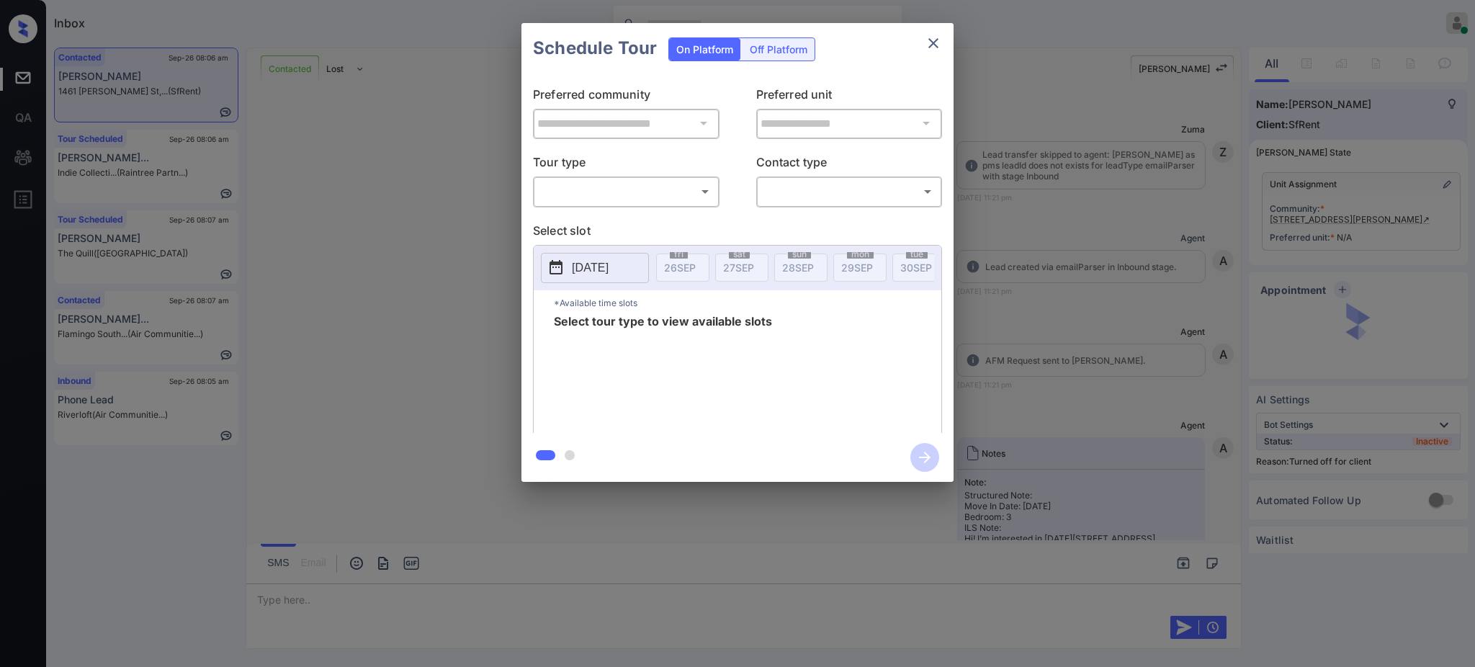
scroll to position [1159, 0]
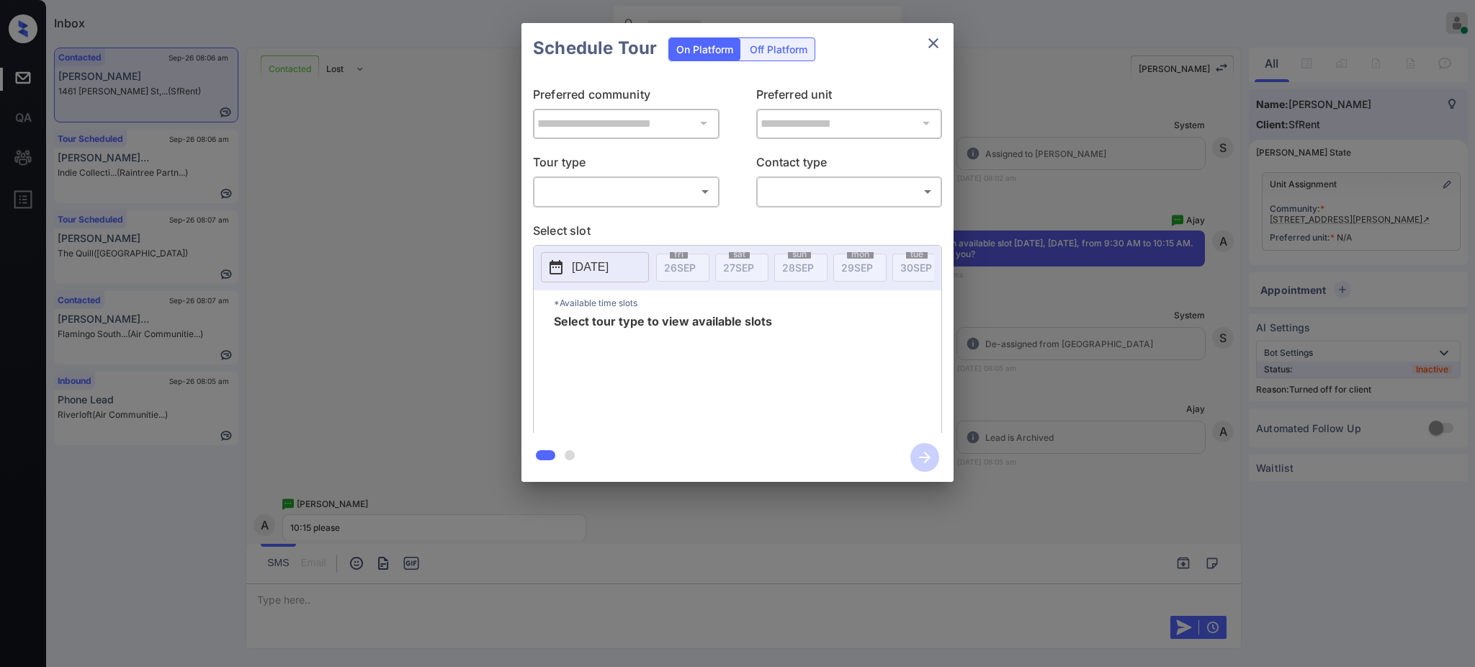
click at [775, 46] on div "Off Platform" at bounding box center [778, 49] width 72 height 22
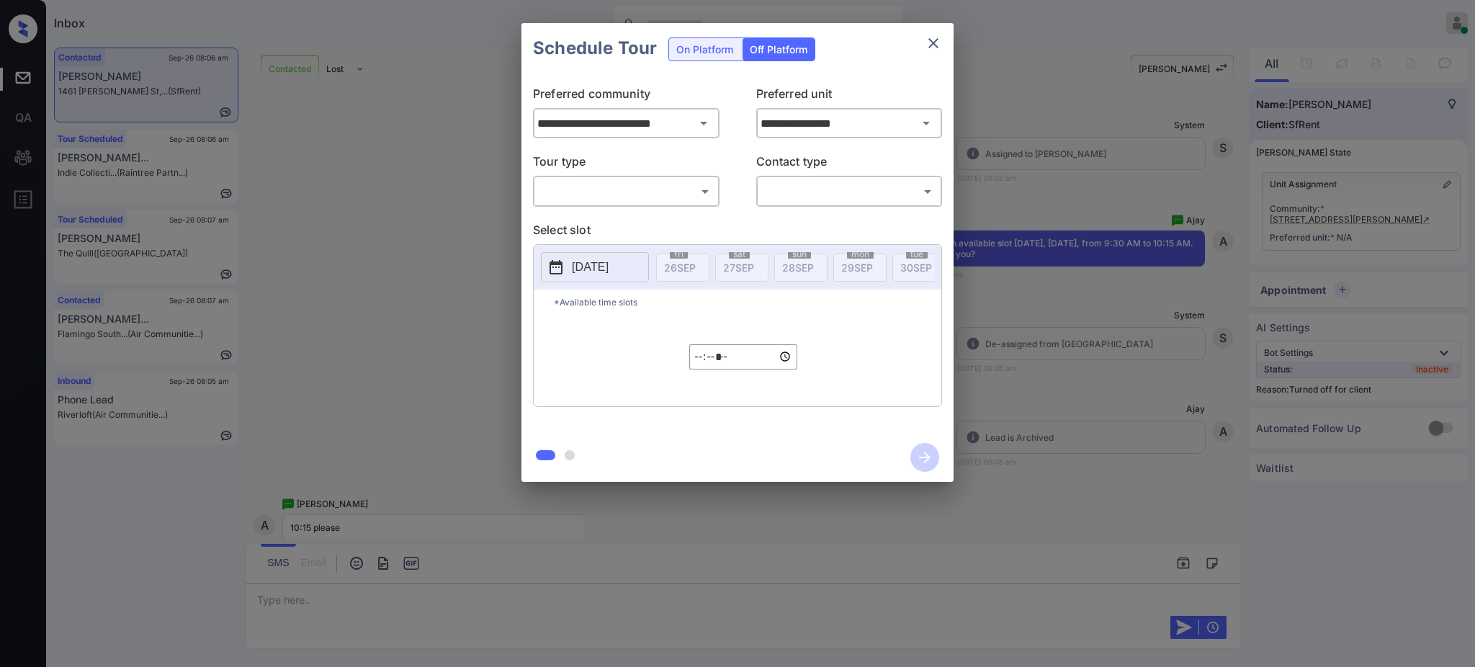
click at [1158, 215] on div "**********" at bounding box center [737, 252] width 1475 height 505
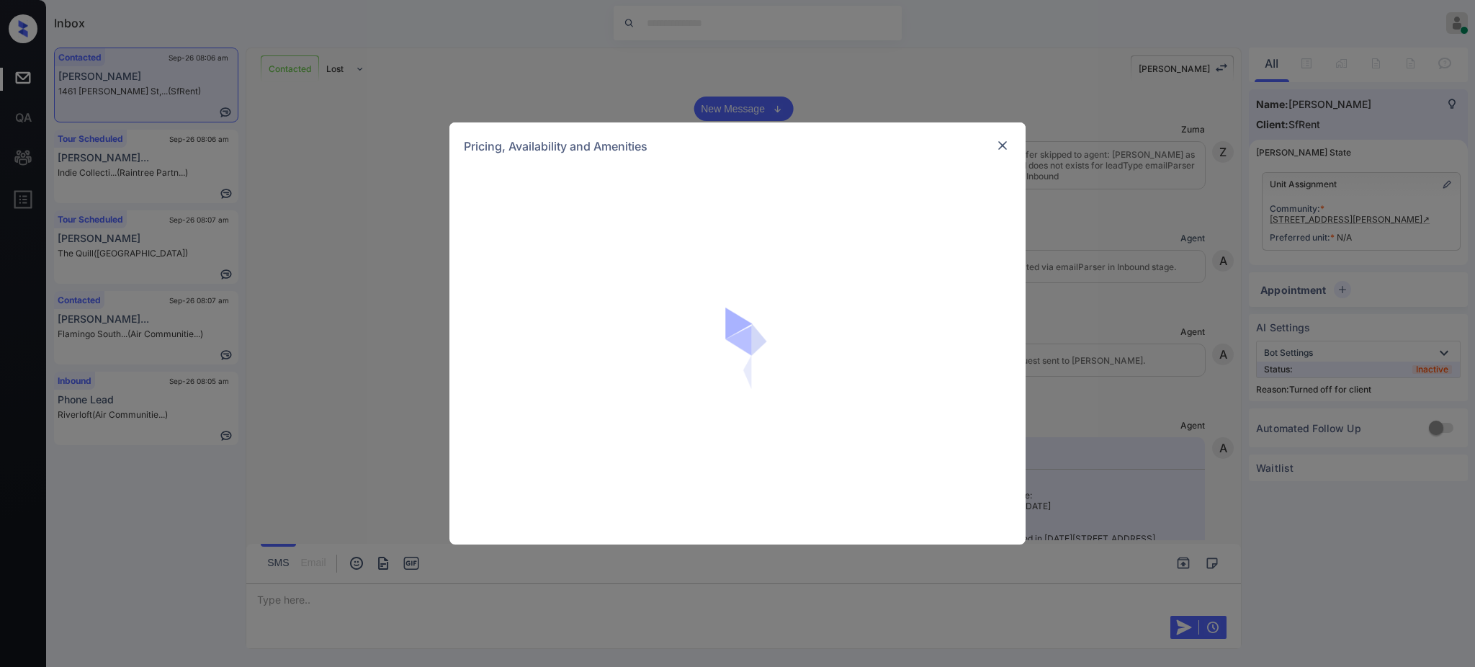
scroll to position [1159, 0]
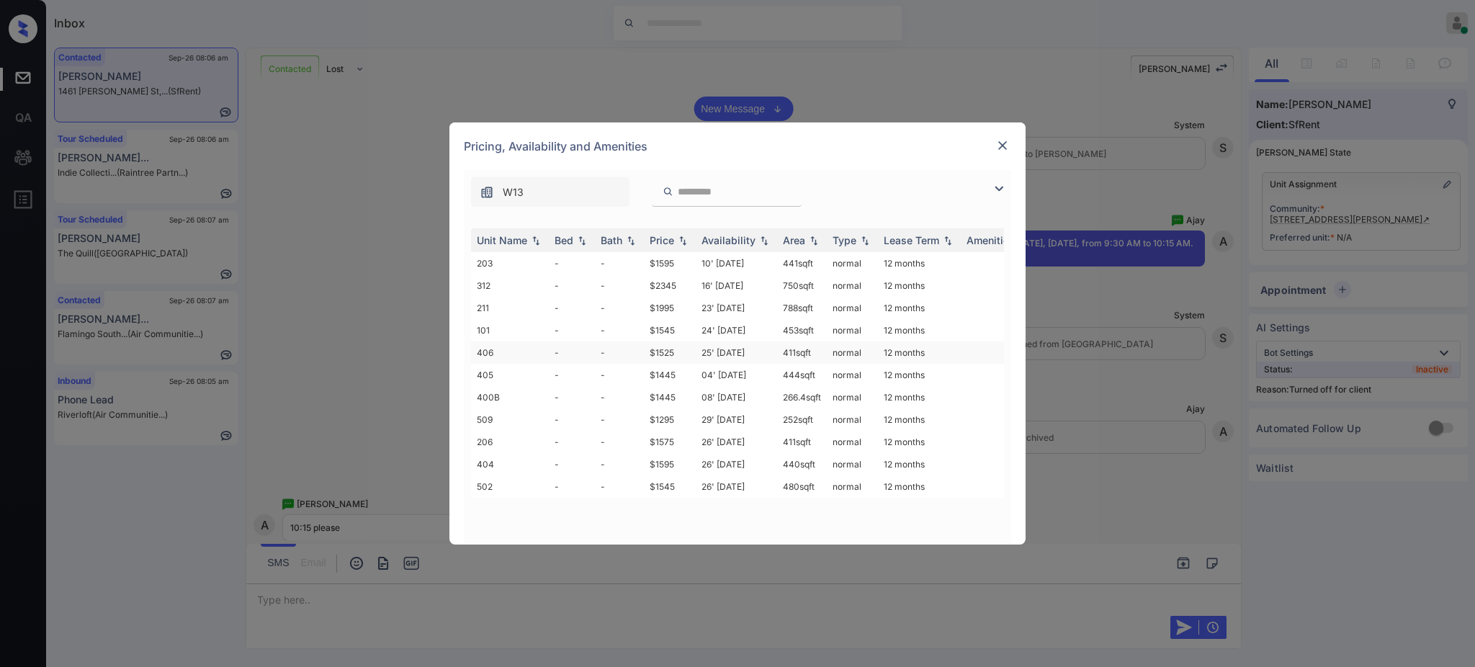
click at [665, 346] on td "$1525" at bounding box center [670, 352] width 52 height 22
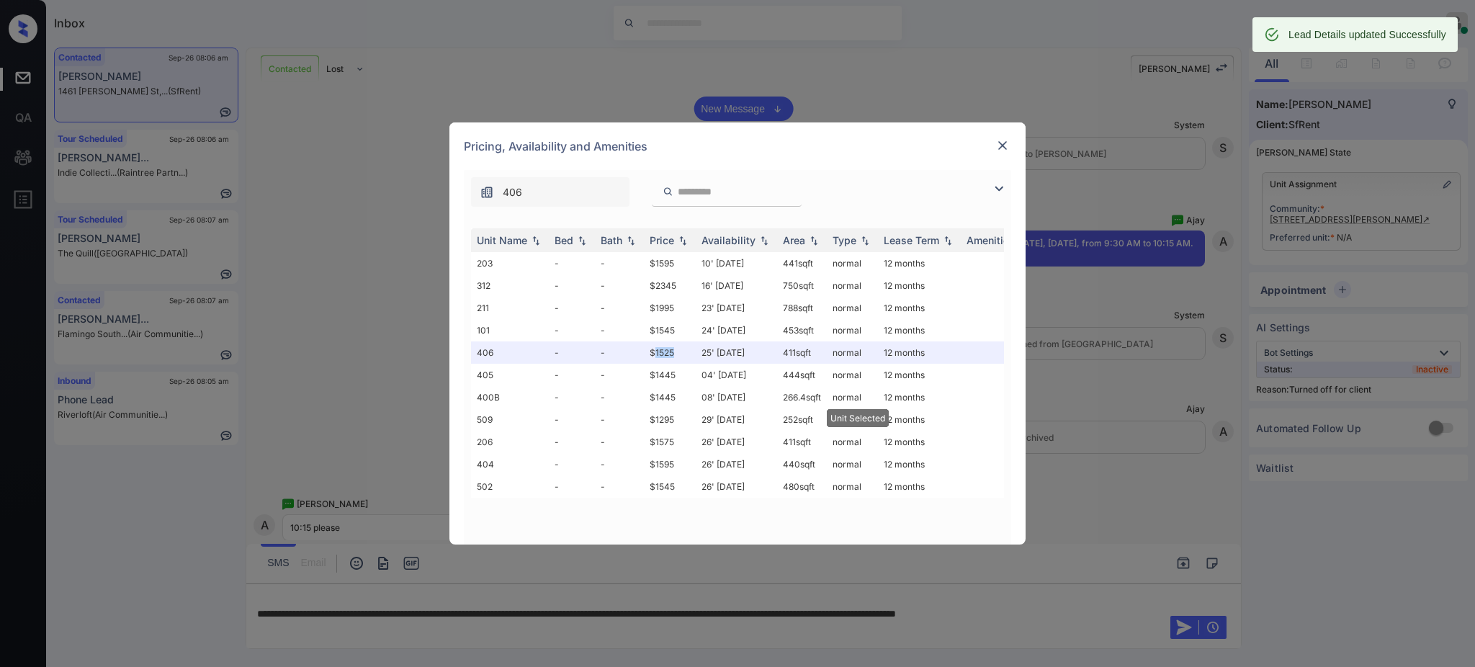
click at [997, 146] on img at bounding box center [1002, 145] width 14 height 14
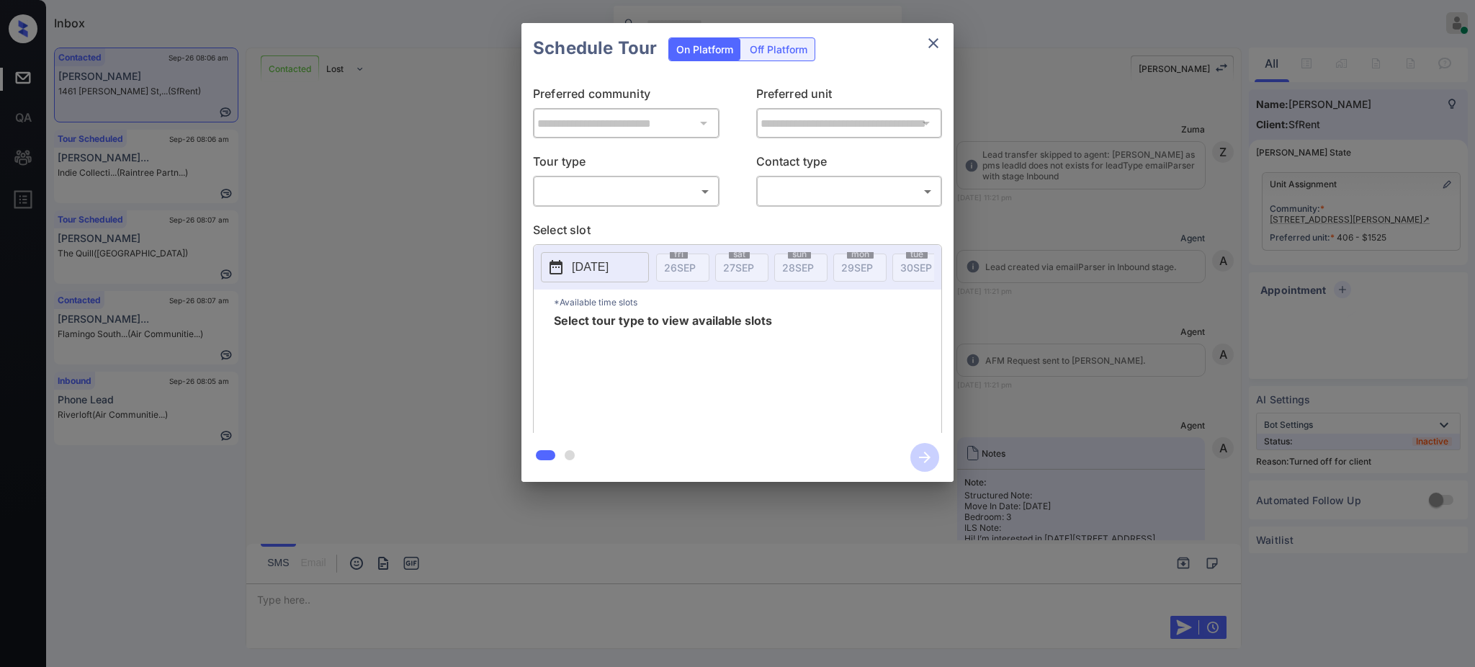
scroll to position [1159, 0]
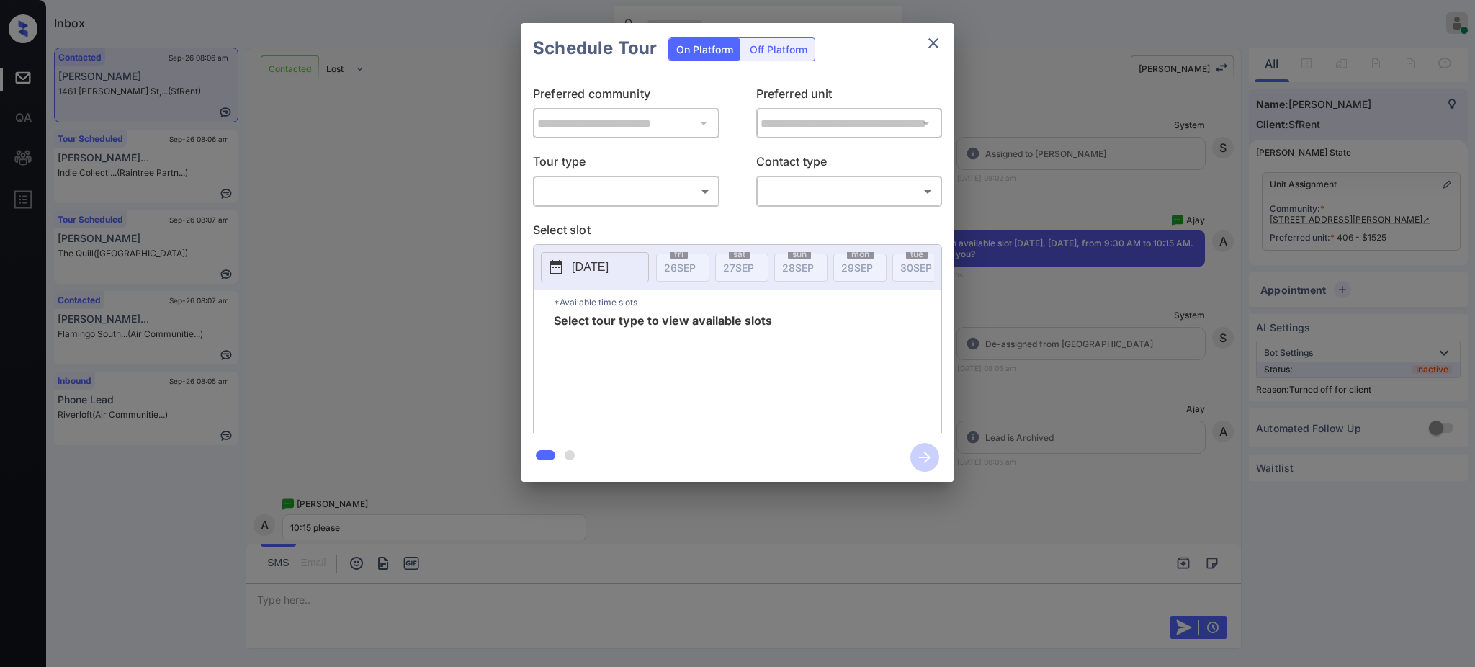
click at [770, 36] on div "On Platform Off Platform" at bounding box center [741, 48] width 147 height 50
click at [770, 45] on div "Off Platform" at bounding box center [778, 49] width 72 height 22
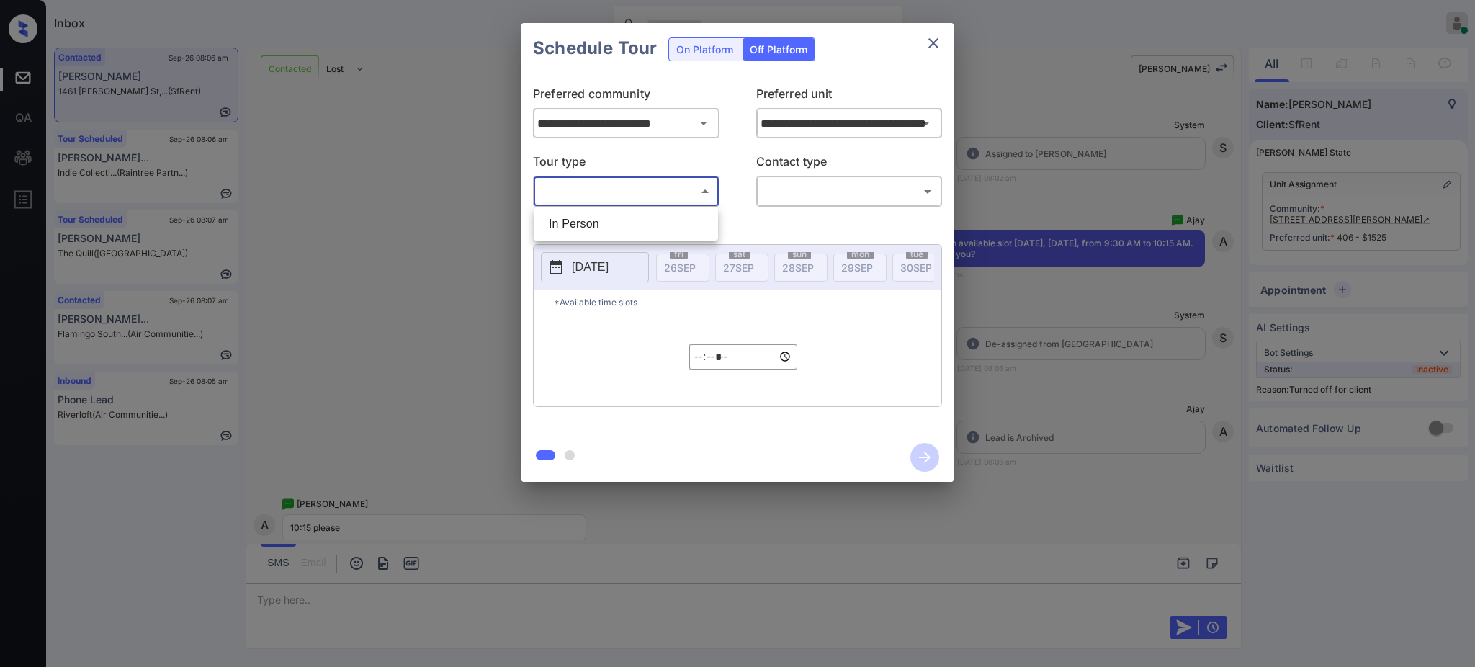
click at [622, 189] on body "Inbox Ajay Kumar Online Set yourself offline Set yourself on break Profile Swit…" at bounding box center [737, 333] width 1475 height 667
click at [617, 224] on li "In Person" at bounding box center [625, 224] width 177 height 26
type input "********"
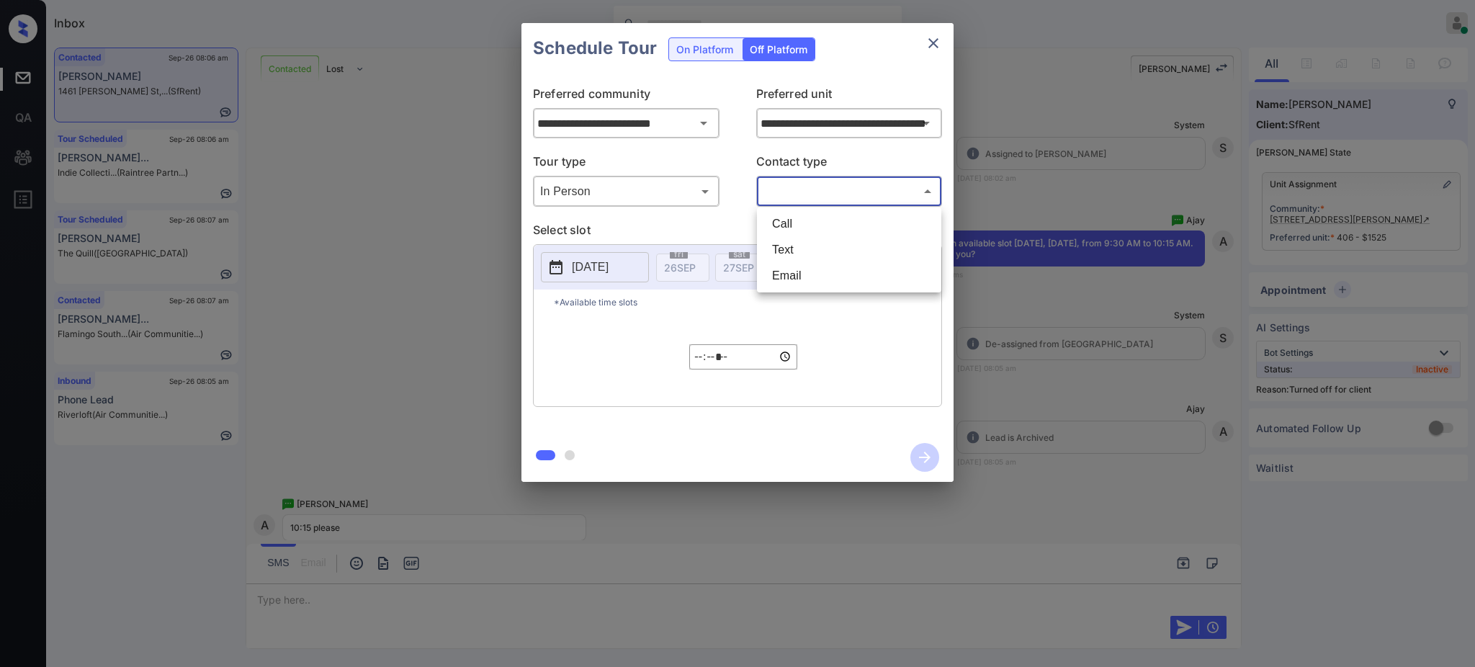
click at [779, 196] on body "Inbox Ajay Kumar Online Set yourself offline Set yourself on break Profile Swit…" at bounding box center [737, 333] width 1475 height 667
click at [782, 248] on li "Text" at bounding box center [848, 250] width 177 height 26
type input "****"
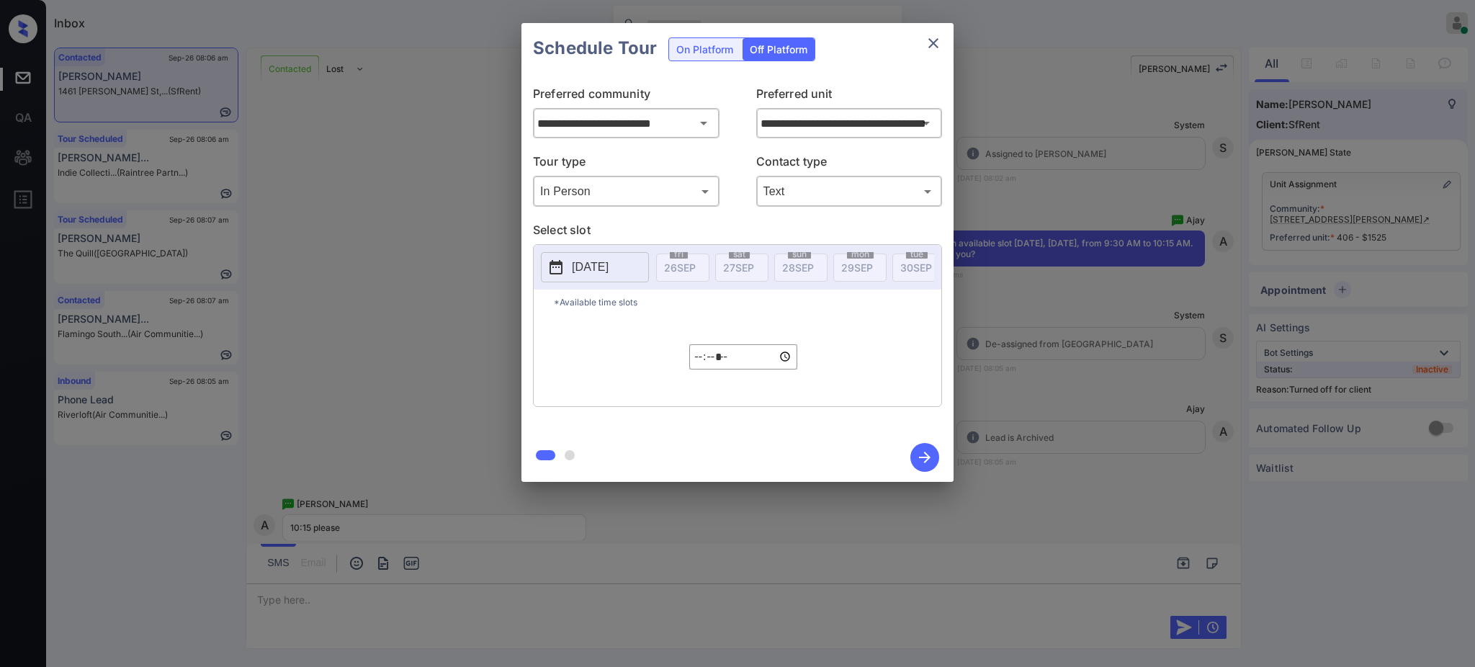
click at [603, 253] on button "2025-09-26" at bounding box center [595, 267] width 108 height 30
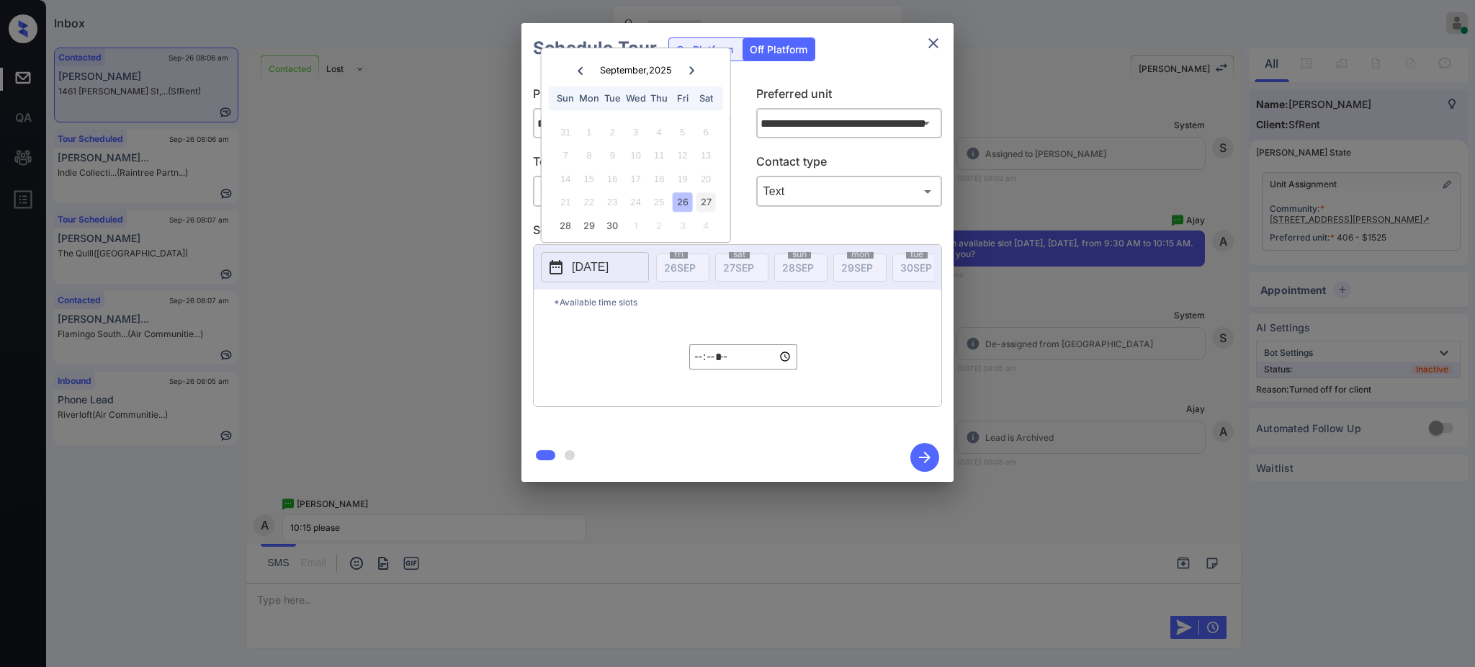
click at [698, 199] on div "27" at bounding box center [705, 201] width 19 height 19
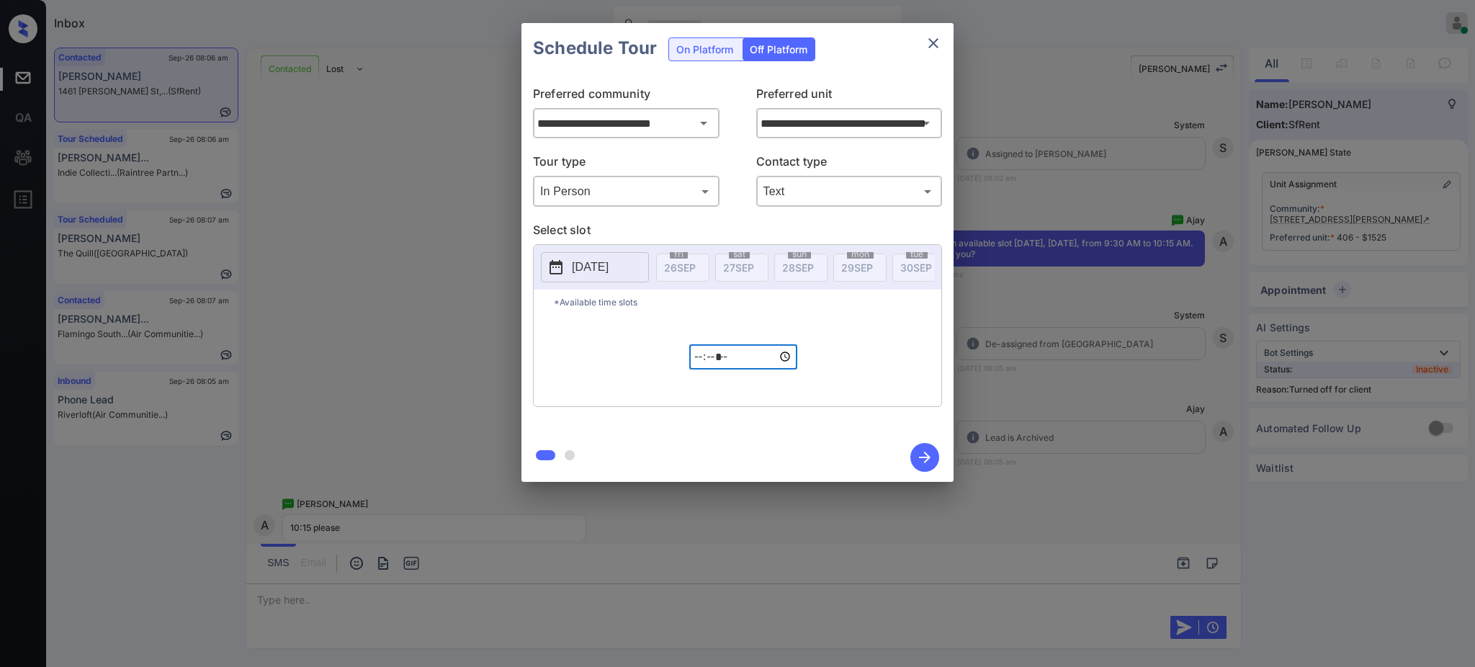
click at [693, 369] on input "*****" at bounding box center [743, 356] width 108 height 25
type input "*****"
click at [929, 453] on icon "button" at bounding box center [924, 457] width 29 height 29
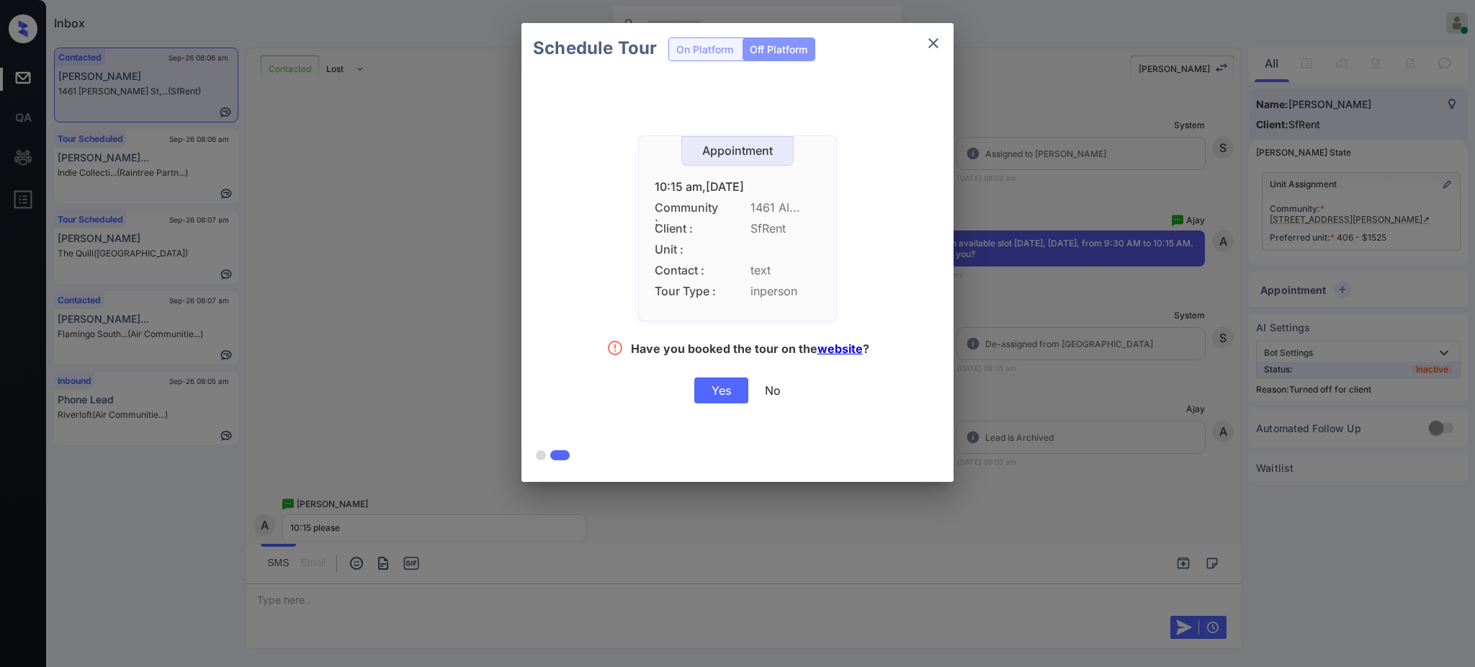
click at [723, 402] on div "Yes" at bounding box center [721, 390] width 54 height 26
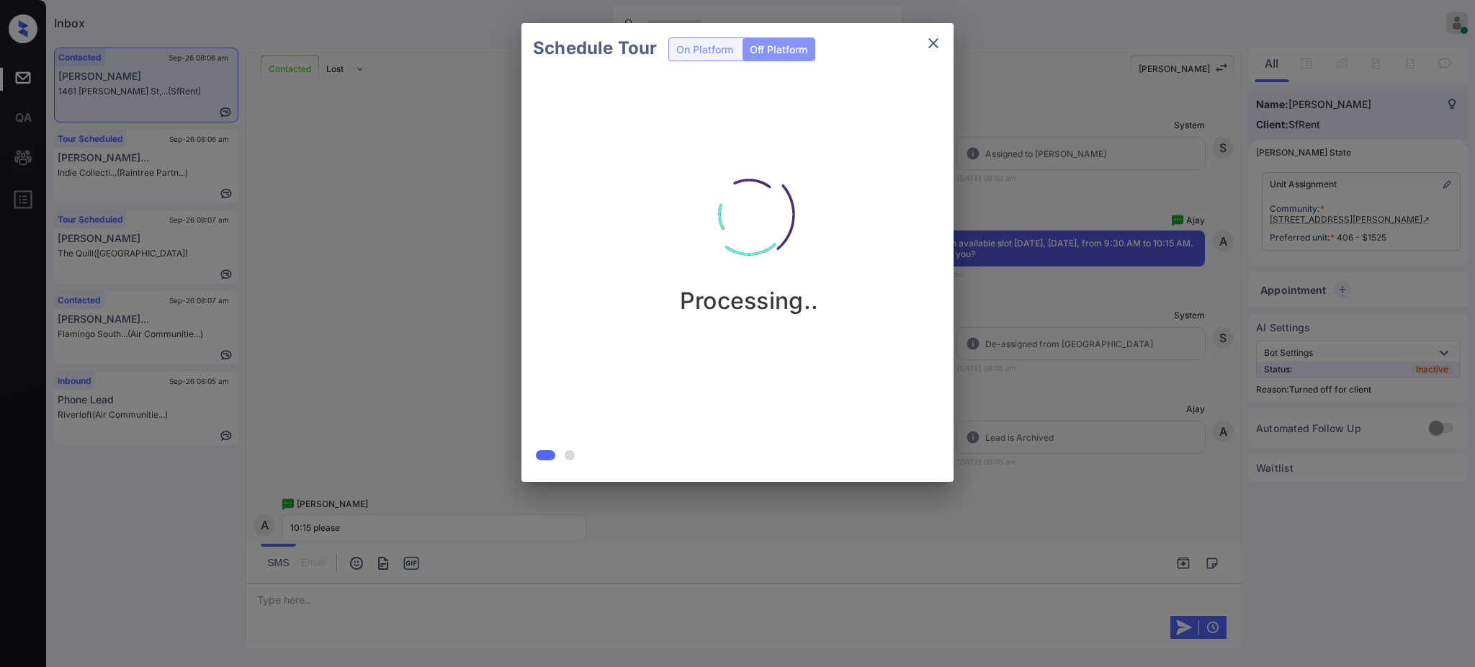
click at [1079, 395] on div "Schedule Tour On Platform Off Platform Processing.." at bounding box center [737, 252] width 1475 height 505
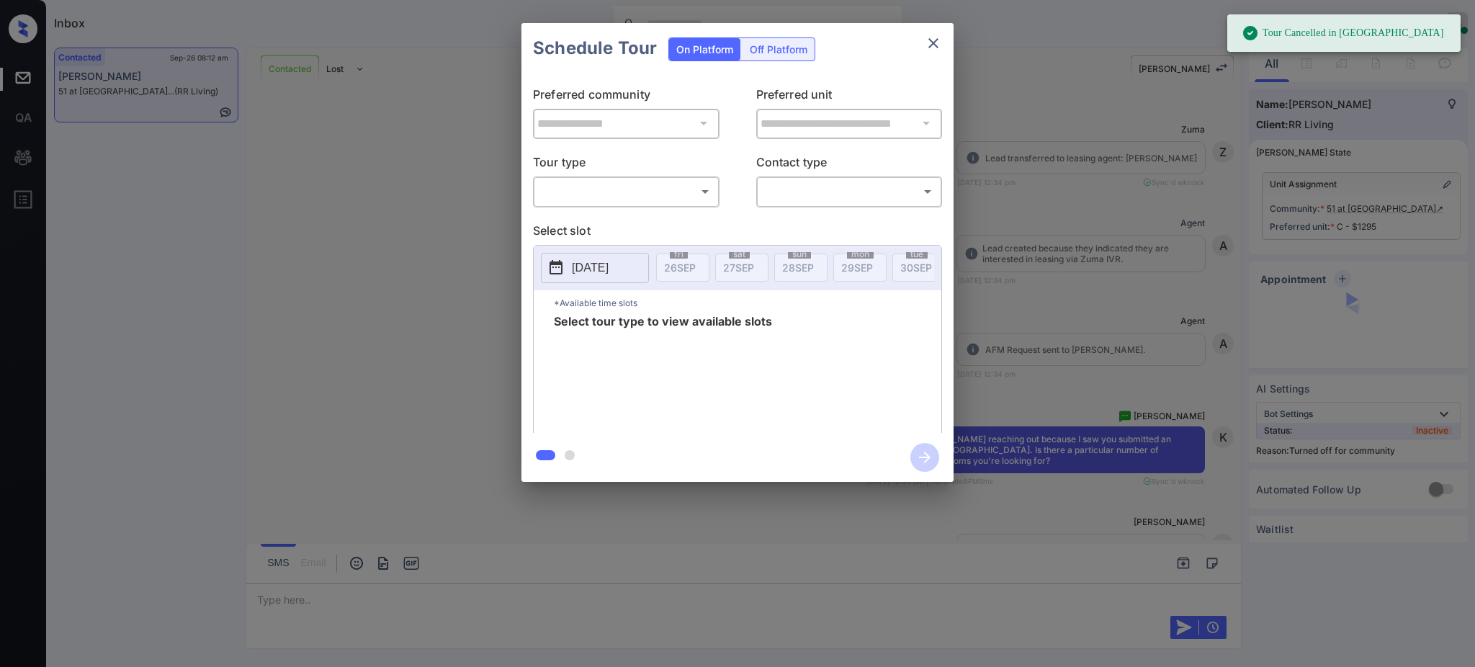
click at [616, 183] on body "Tour Cancelled in Knock Inbox Ajay Kumar Online Set yourself offline Set yourse…" at bounding box center [737, 333] width 1475 height 667
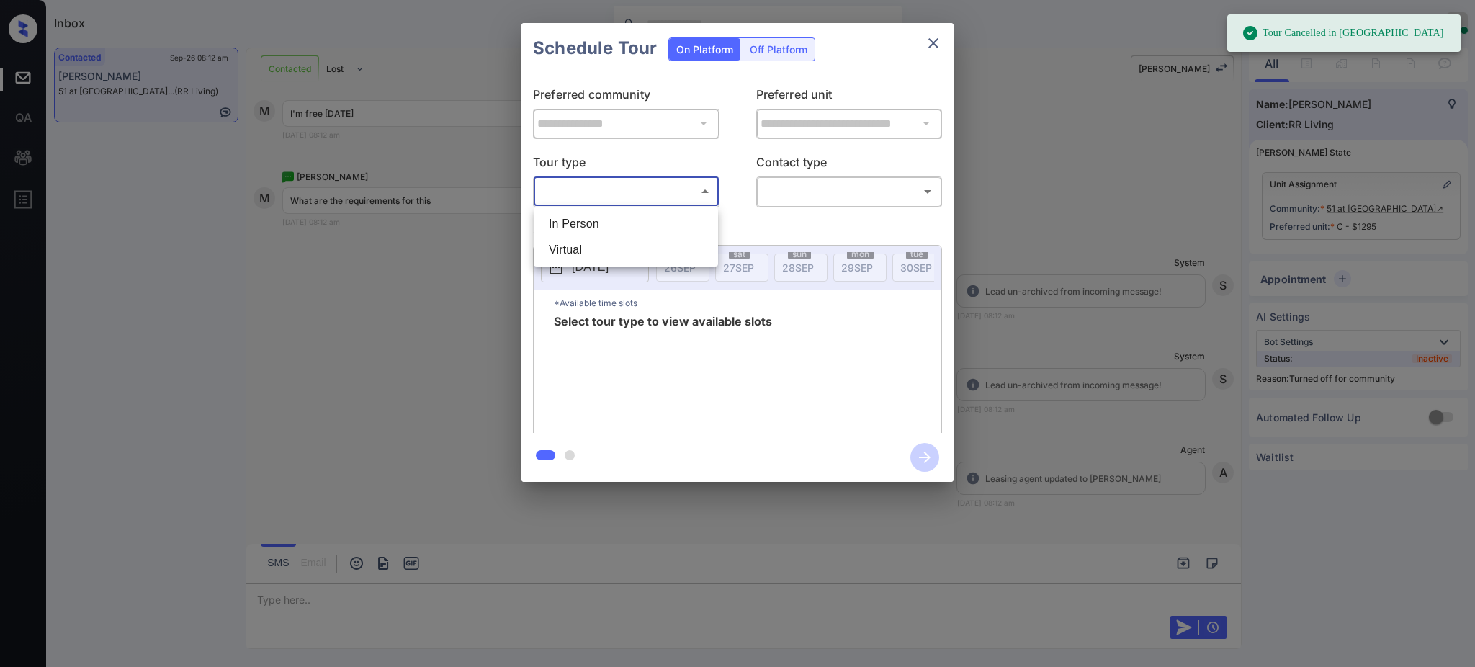
click at [600, 213] on li "In Person" at bounding box center [625, 224] width 177 height 26
type input "********"
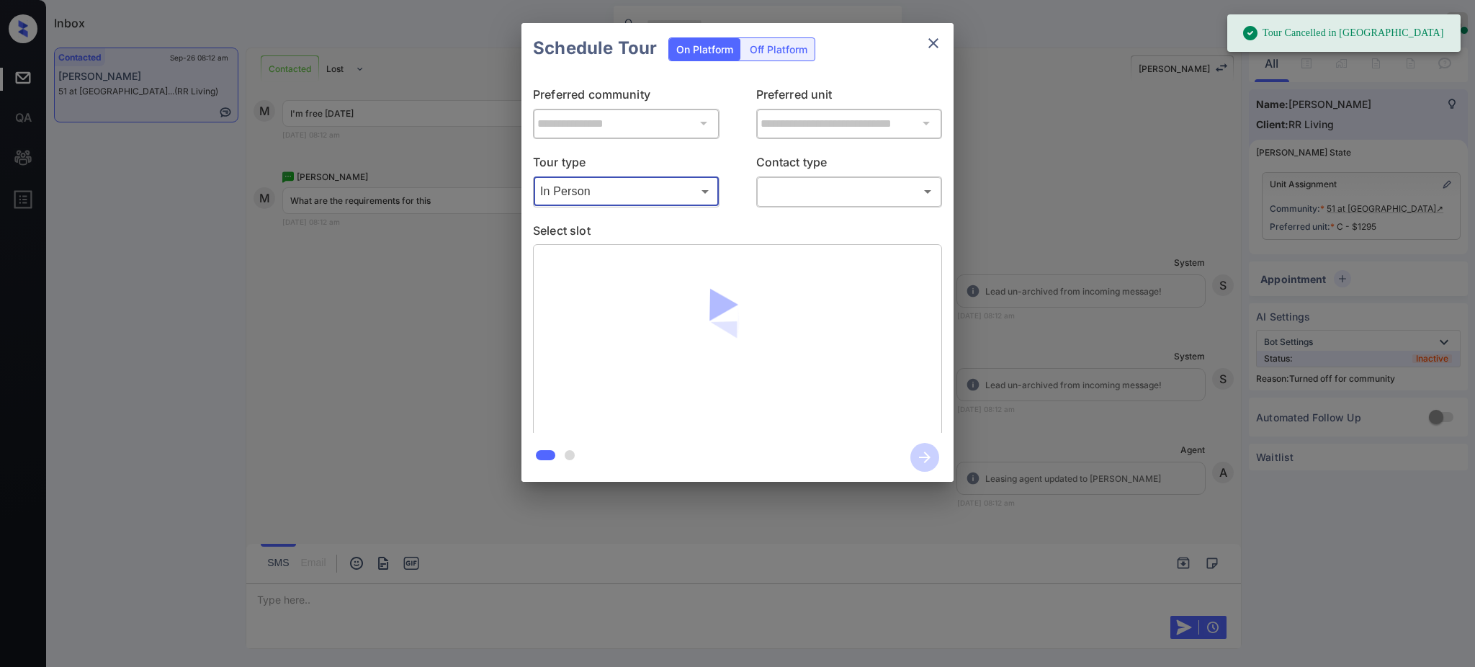
click at [791, 180] on body "Tour Cancelled in Knock Inbox Ajay Kumar Online Set yourself offline Set yourse…" at bounding box center [737, 333] width 1475 height 667
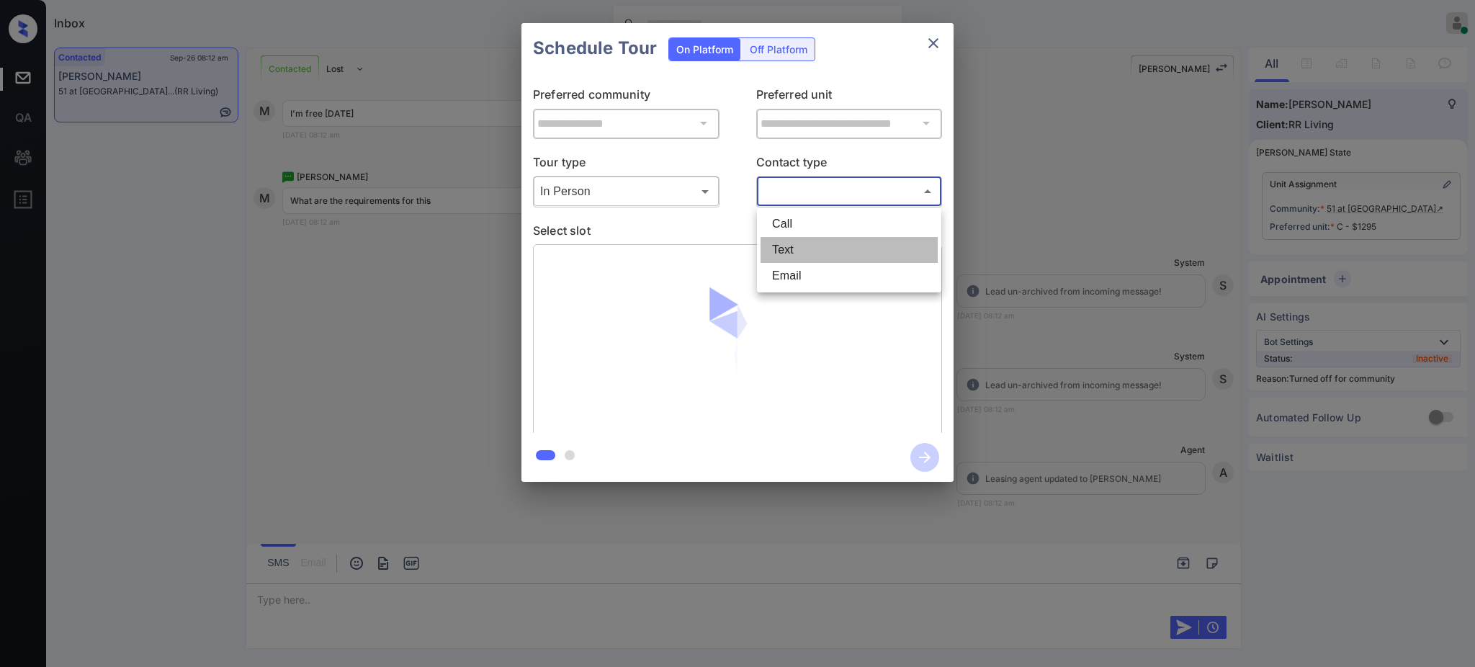
click at [785, 242] on li "Text" at bounding box center [848, 250] width 177 height 26
type input "****"
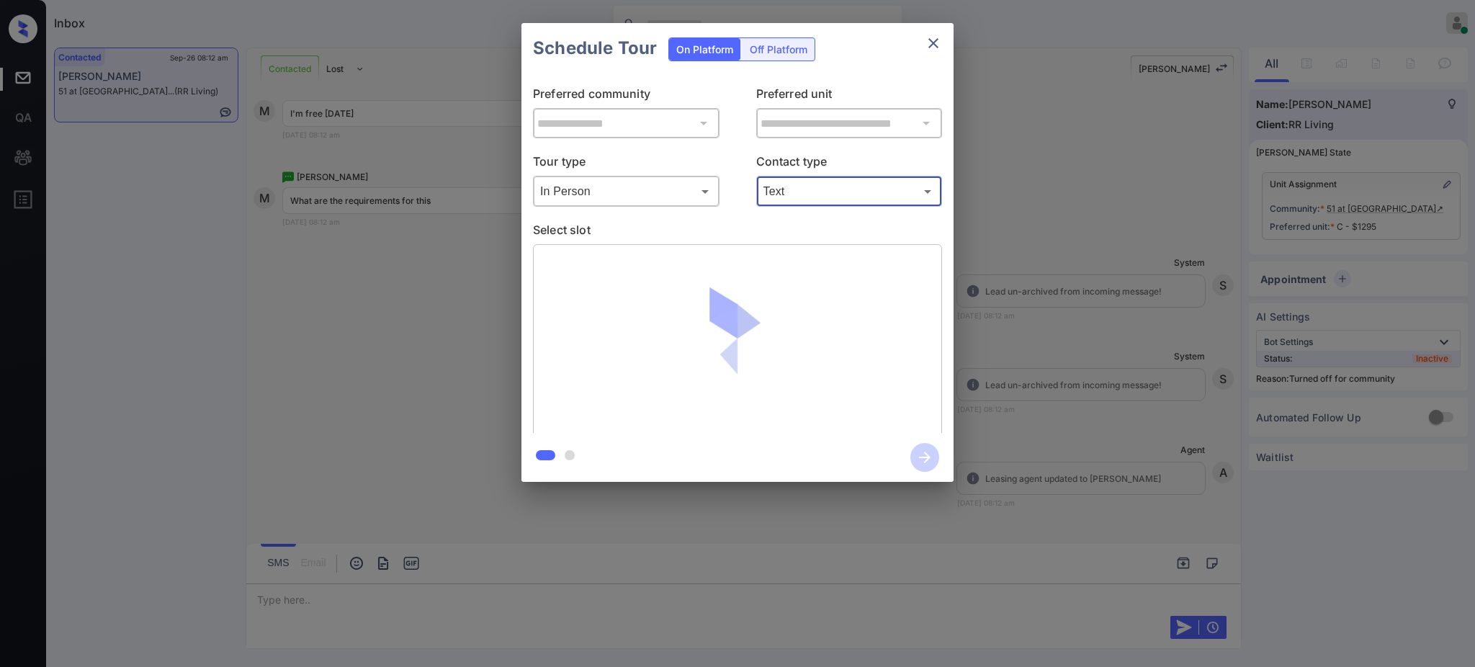
click at [756, 232] on p "Select slot" at bounding box center [737, 232] width 409 height 23
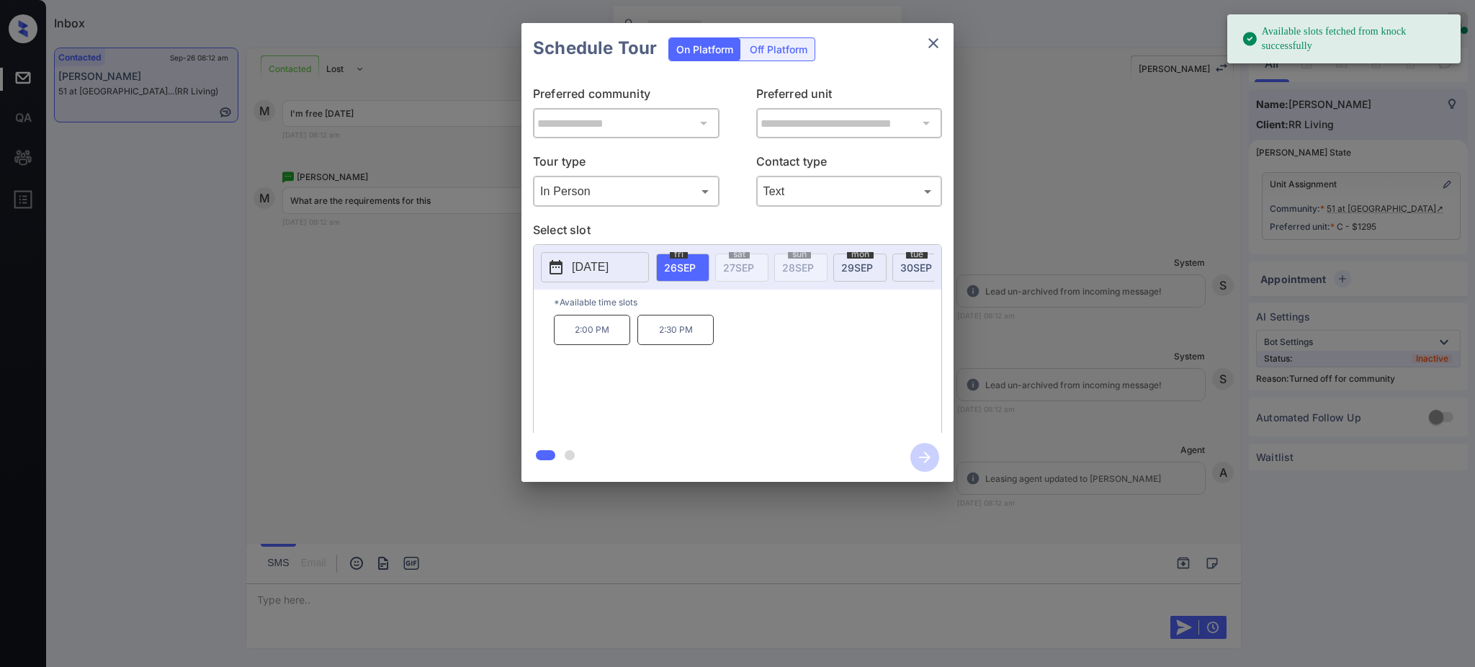
click at [851, 269] on span "29 SEP" at bounding box center [857, 267] width 32 height 12
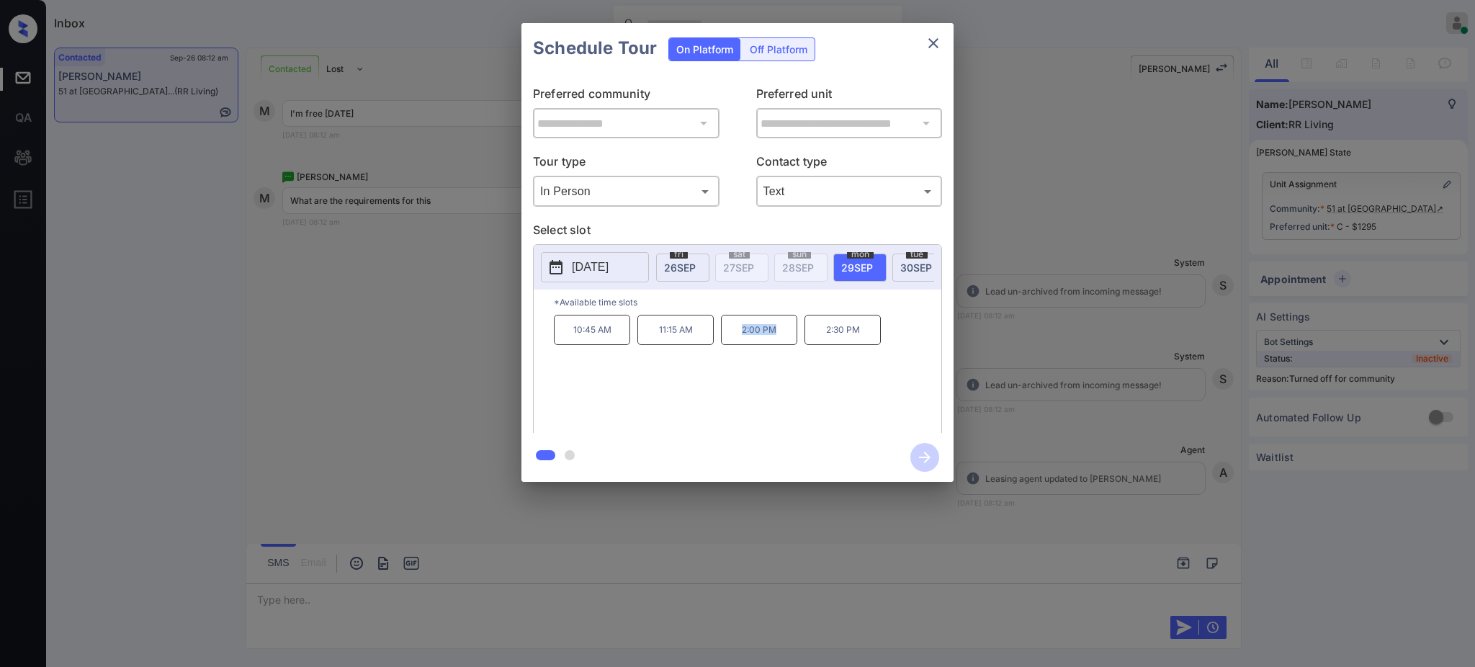
drag, startPoint x: 730, startPoint y: 346, endPoint x: 786, endPoint y: 346, distance: 56.2
click at [786, 345] on p "2:00 PM" at bounding box center [759, 330] width 76 height 30
copy p "2:00 PM"
click at [932, 49] on icon "close" at bounding box center [933, 43] width 17 height 17
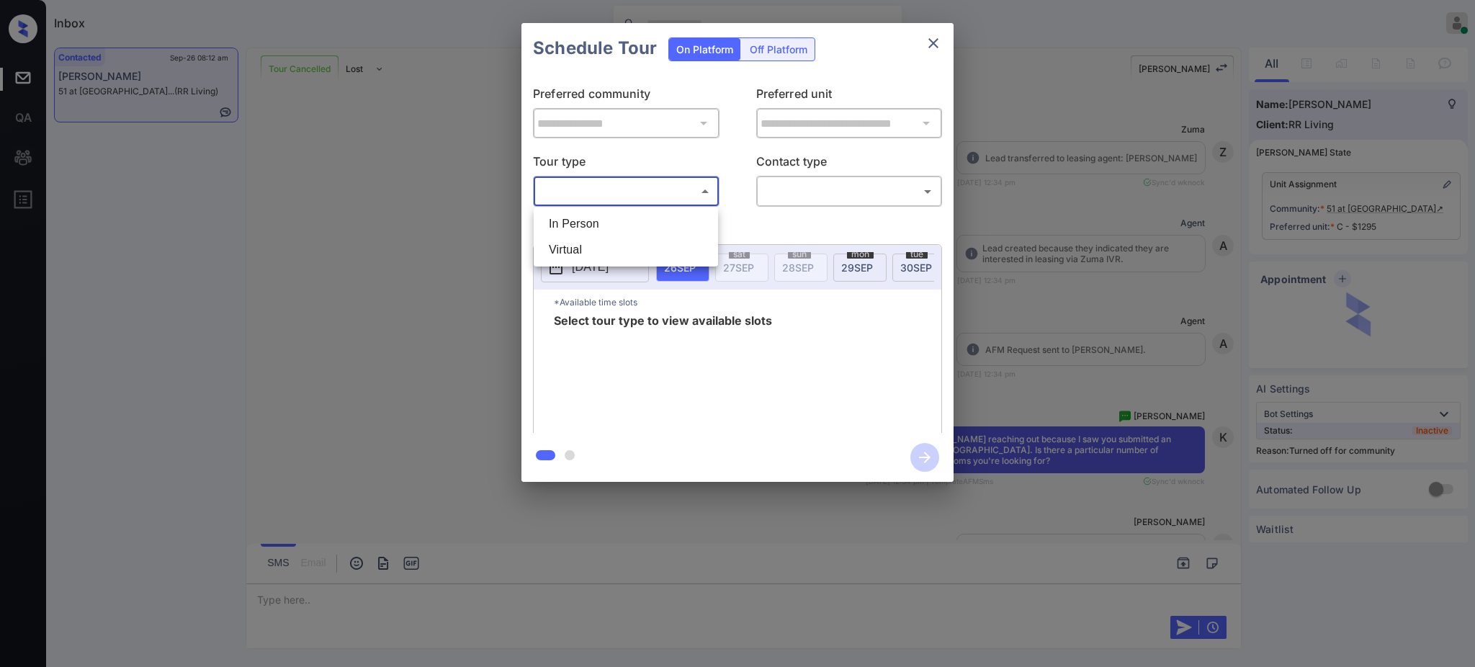
scroll to position [9058, 0]
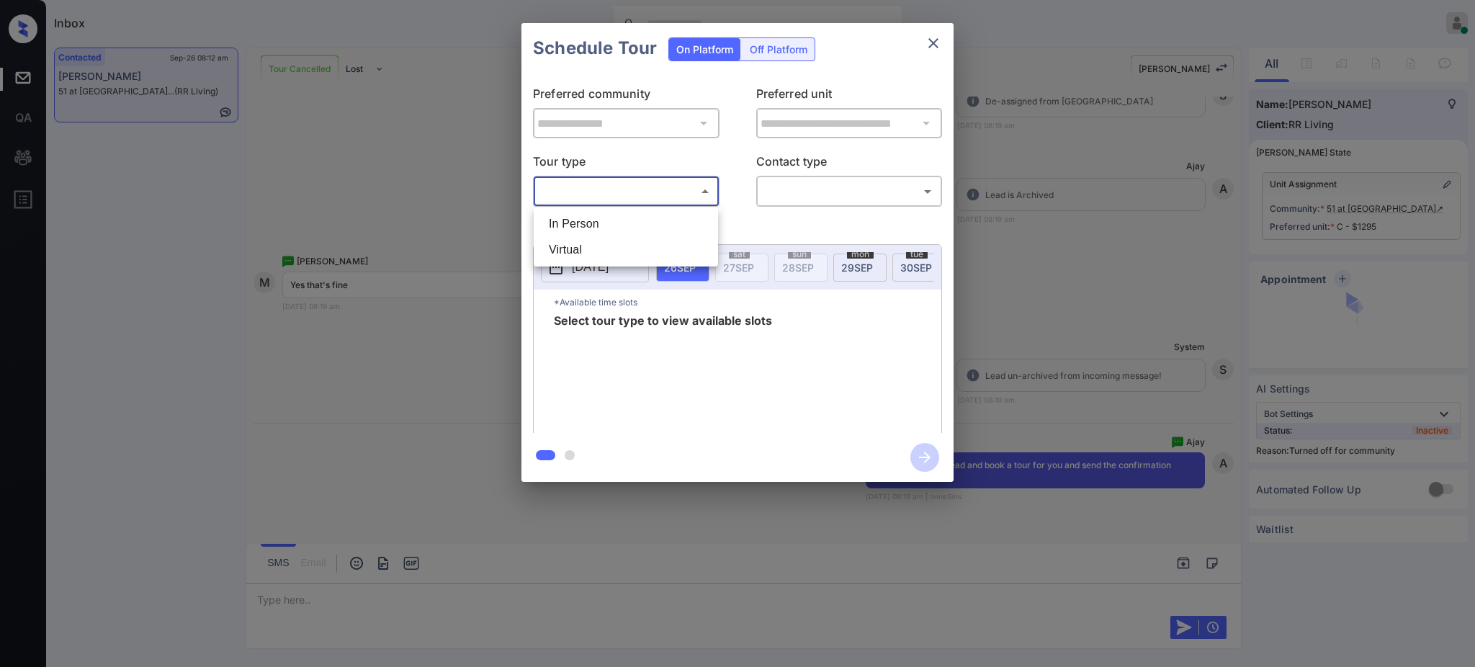
drag, startPoint x: 599, startPoint y: 205, endPoint x: 580, endPoint y: 240, distance: 39.7
click at [591, 220] on div "In Person Virtual" at bounding box center [737, 333] width 1475 height 667
click at [590, 228] on li "In Person" at bounding box center [625, 224] width 177 height 26
type input "********"
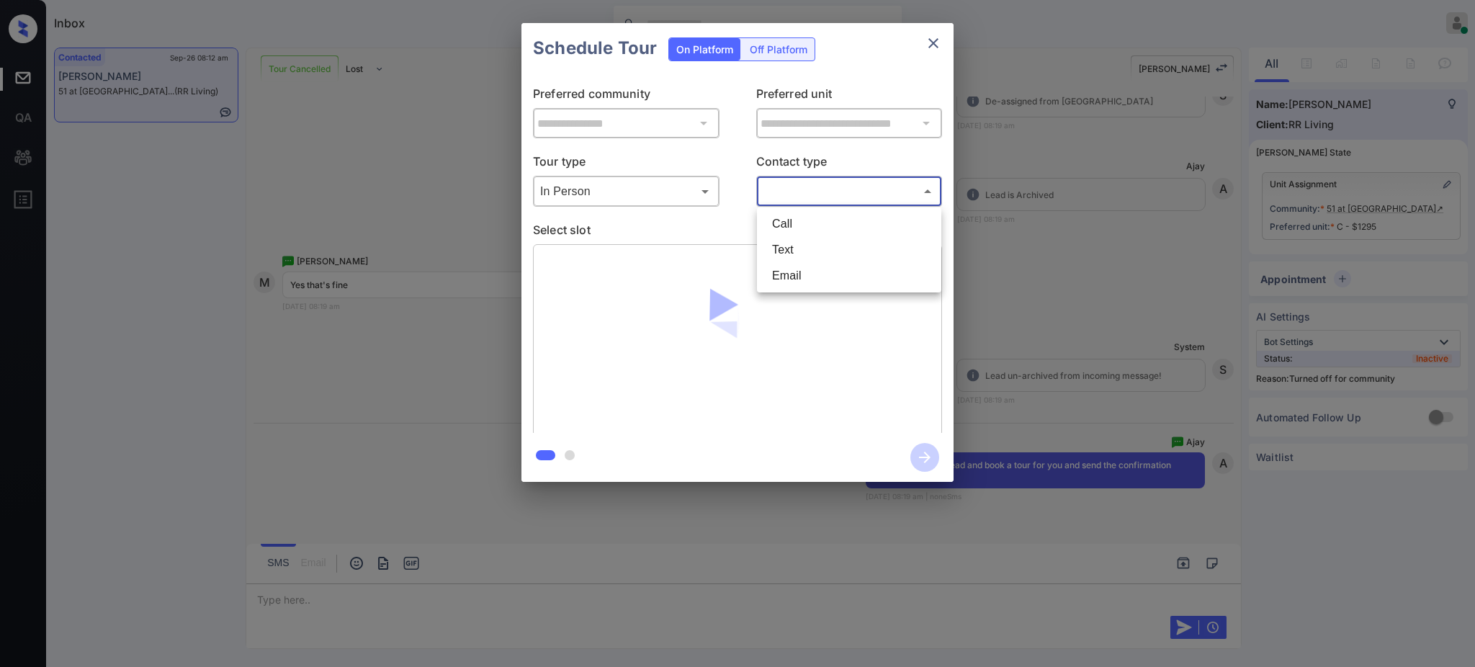
click at [787, 189] on body "Inbox Ajay Kumar Online Set yourself offline Set yourself on break Profile Swit…" at bounding box center [737, 333] width 1475 height 667
click at [775, 251] on li "Text" at bounding box center [848, 250] width 177 height 26
type input "****"
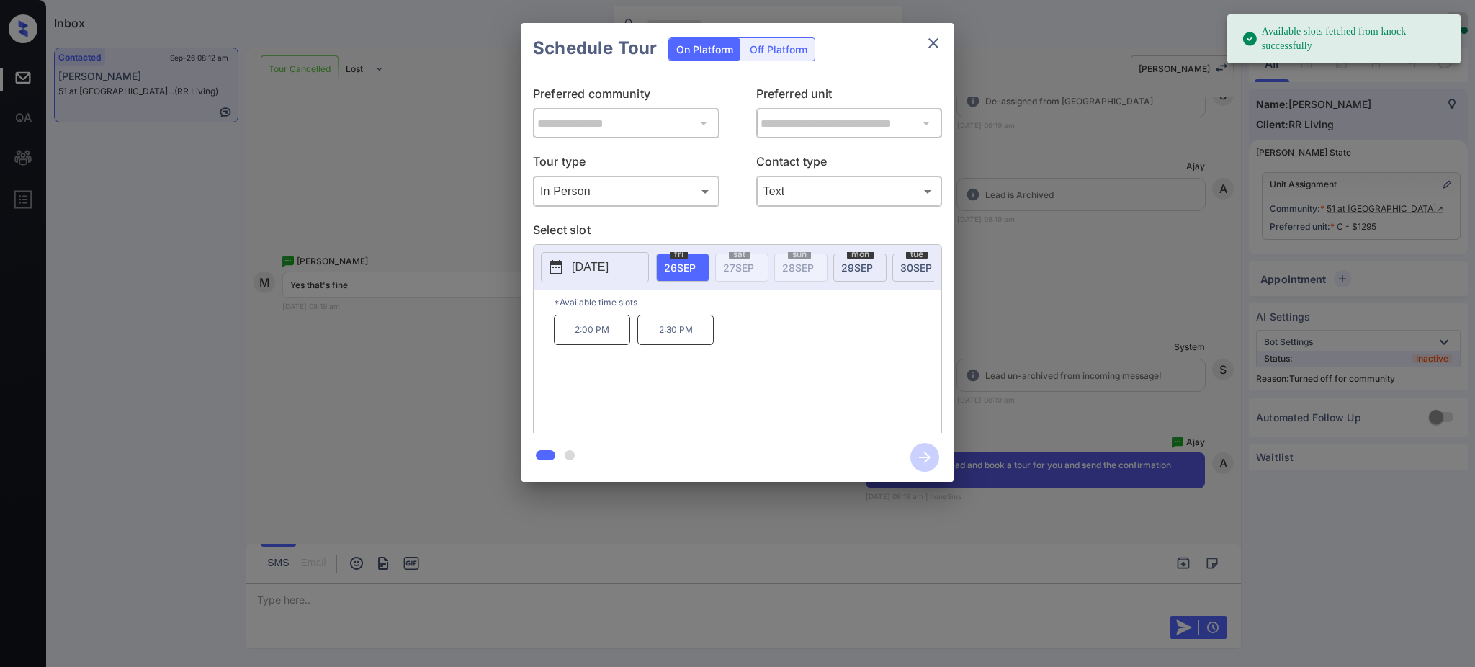
click at [873, 266] on div "mon 29 SEP" at bounding box center [859, 267] width 53 height 28
click at [770, 340] on p "2:00 PM" at bounding box center [759, 330] width 76 height 30
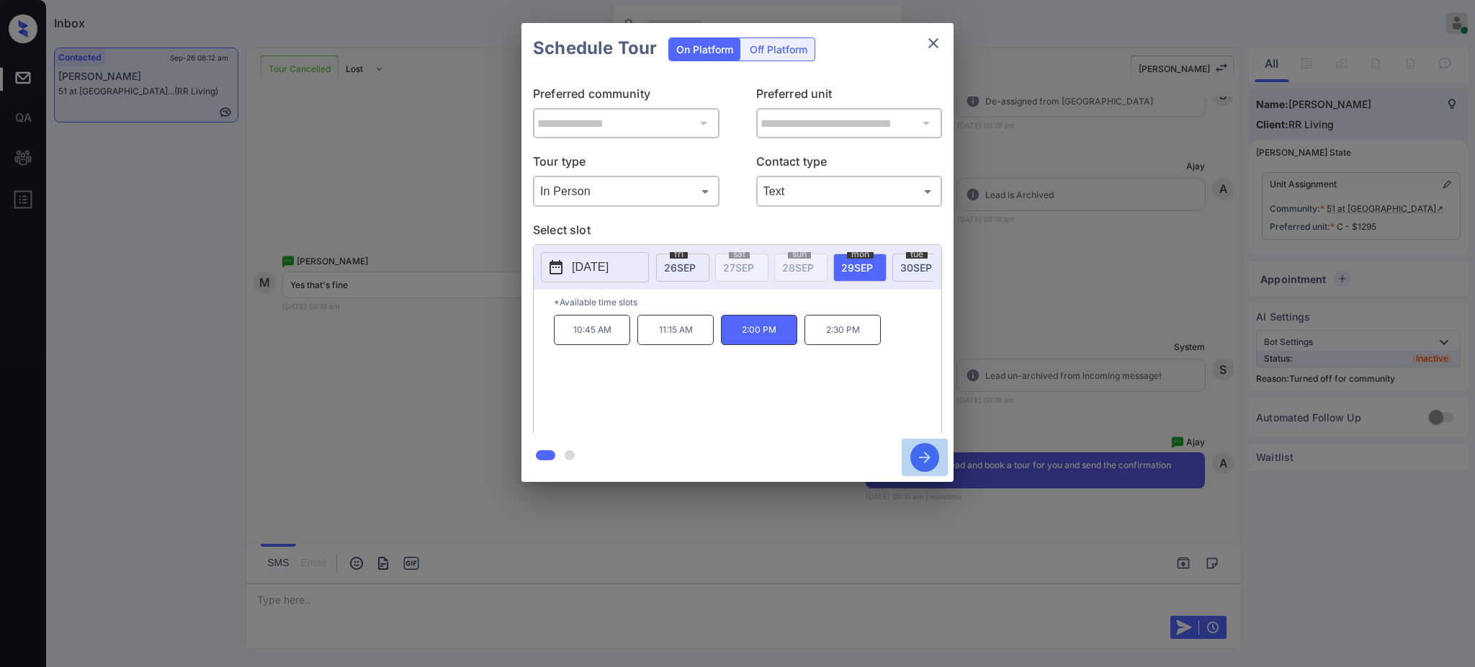
click at [927, 457] on icon "button" at bounding box center [925, 457] width 12 height 12
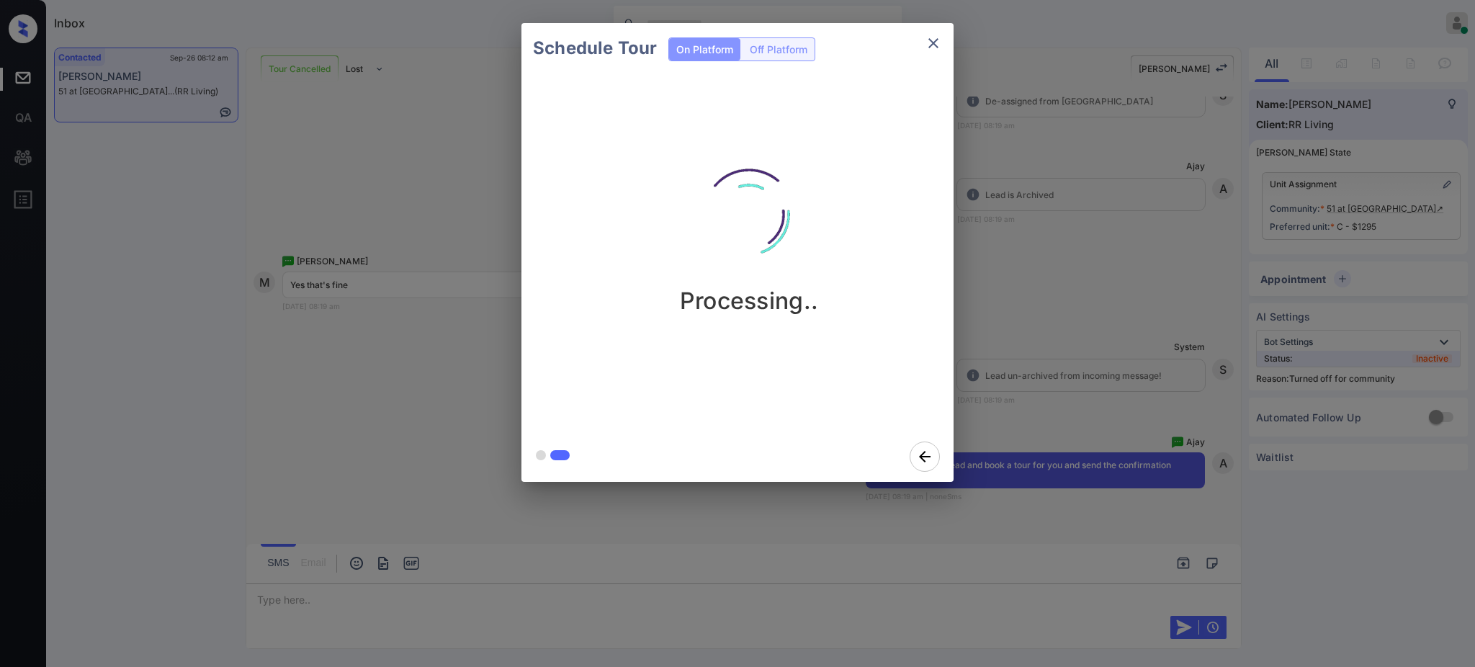
click at [1119, 351] on div "Schedule Tour On Platform Off Platform Processing.." at bounding box center [737, 252] width 1475 height 505
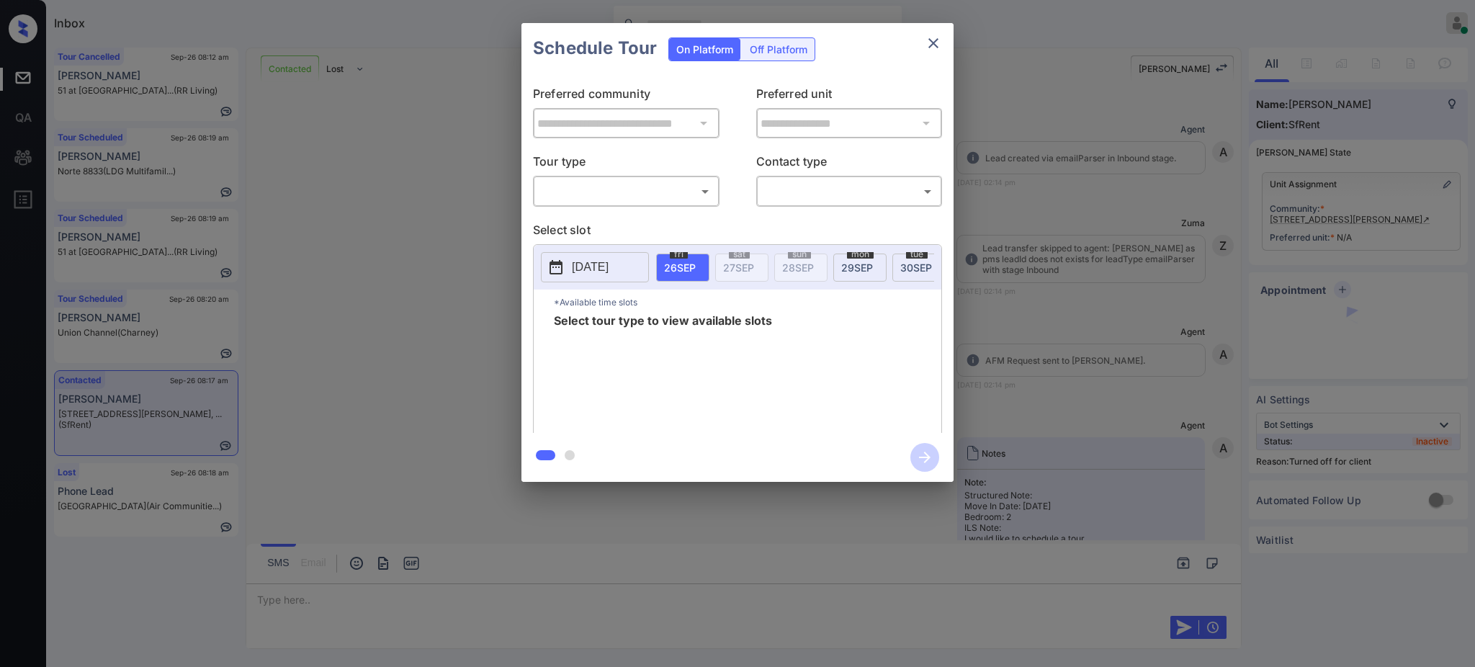
click at [1184, 271] on div "**********" at bounding box center [737, 252] width 1475 height 505
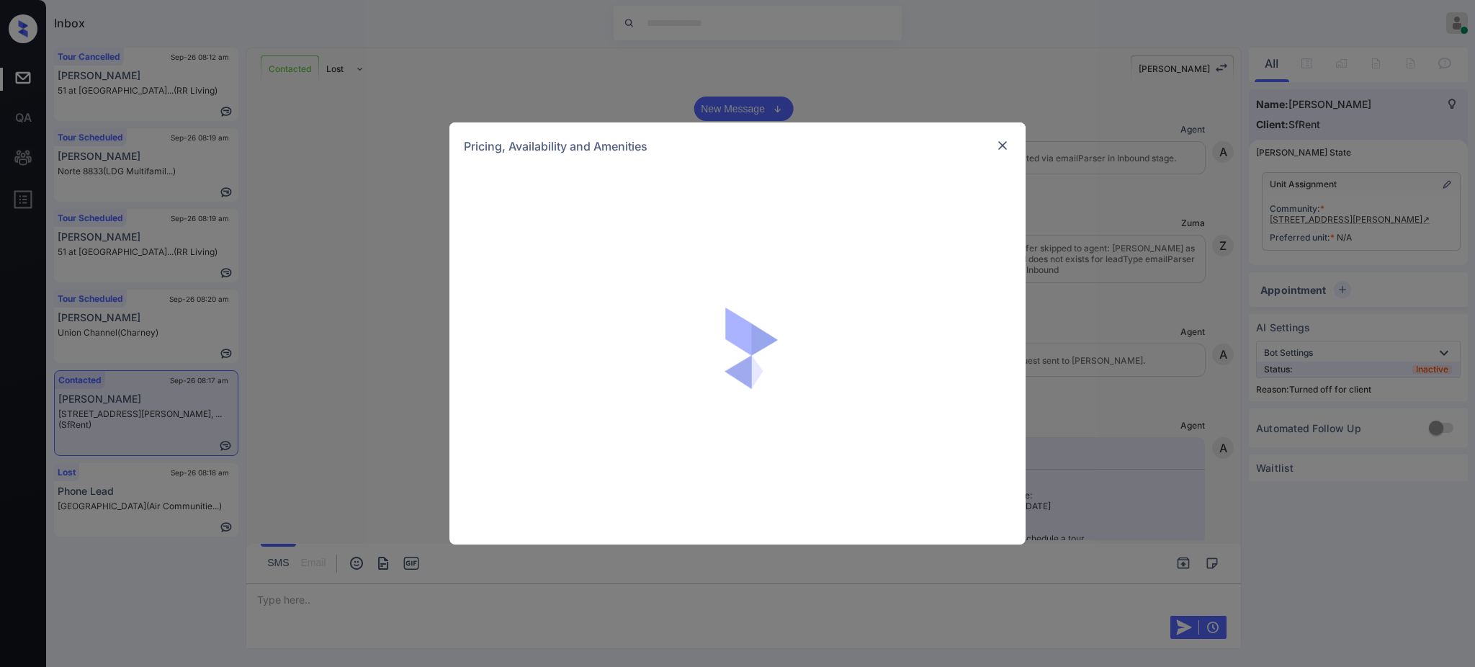
scroll to position [1560, 0]
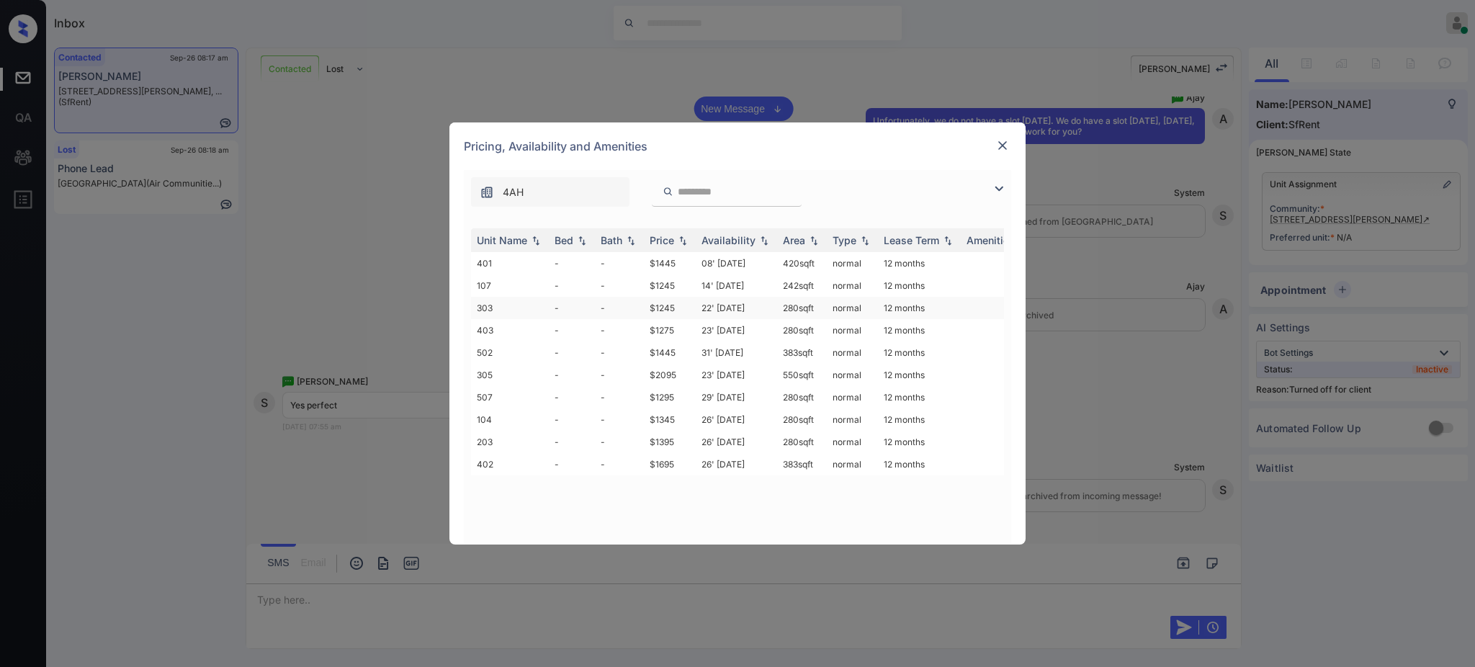
click at [693, 310] on td "$1245" at bounding box center [670, 308] width 52 height 22
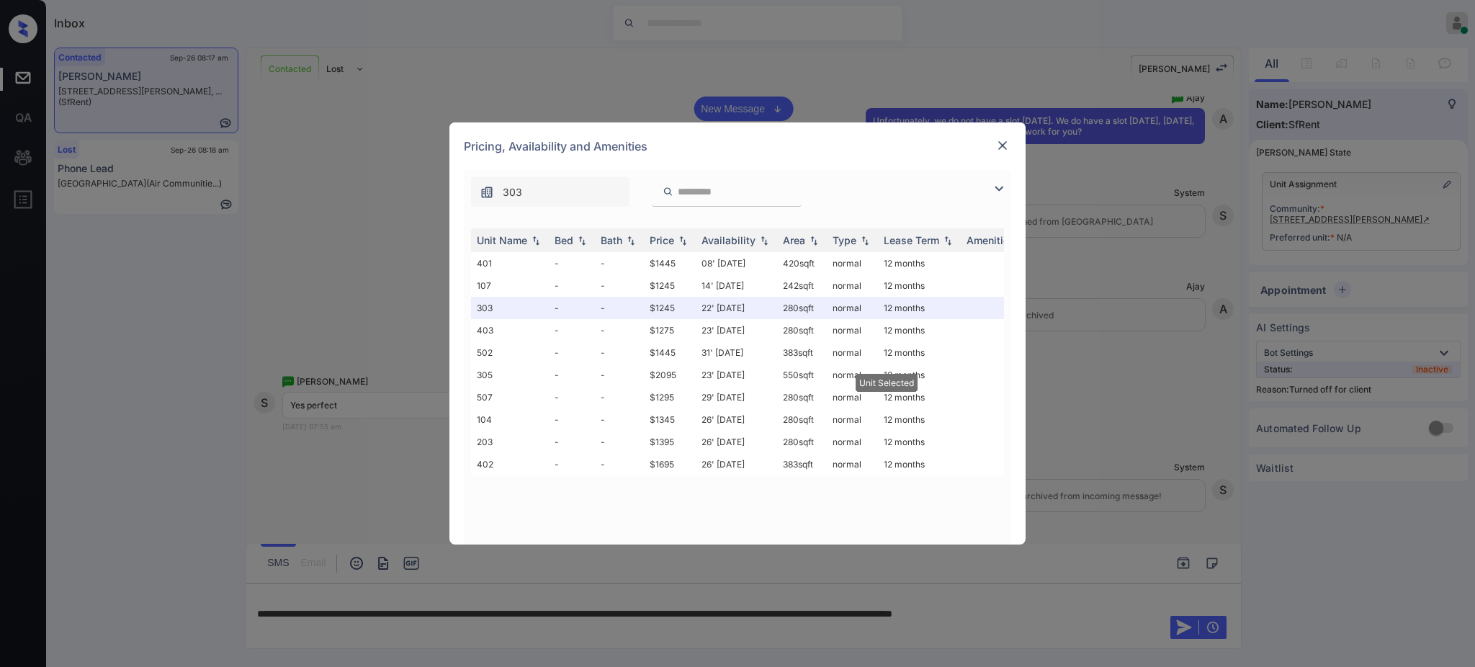
click at [1007, 137] on div at bounding box center [1002, 145] width 17 height 17
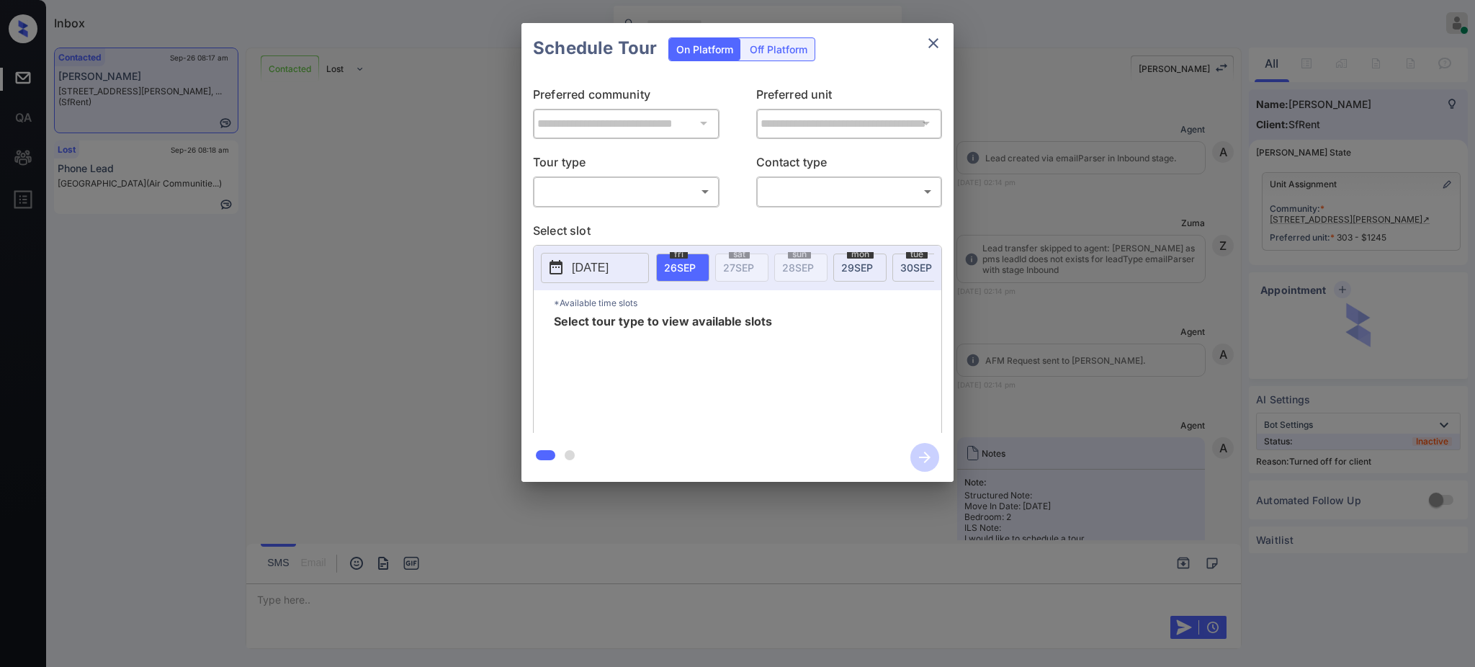
scroll to position [1560, 0]
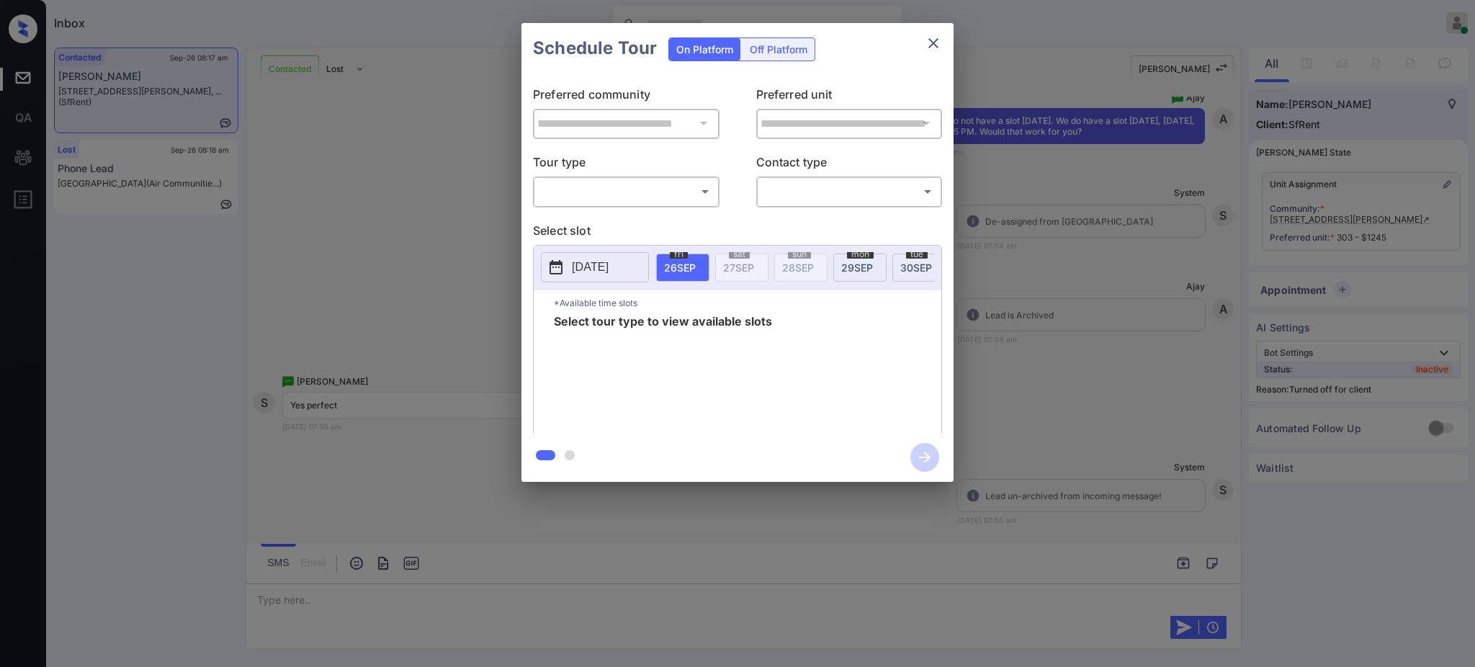
click at [1035, 272] on div "**********" at bounding box center [737, 252] width 1475 height 505
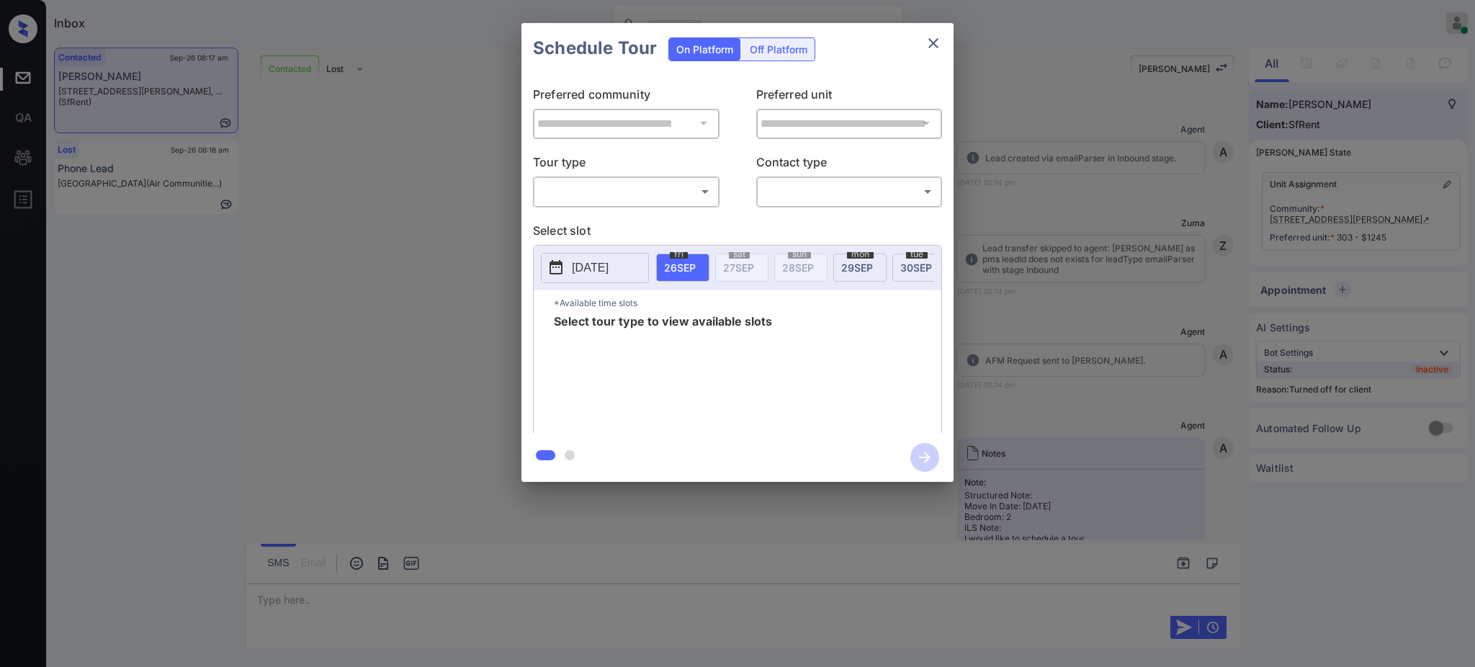
scroll to position [1560, 0]
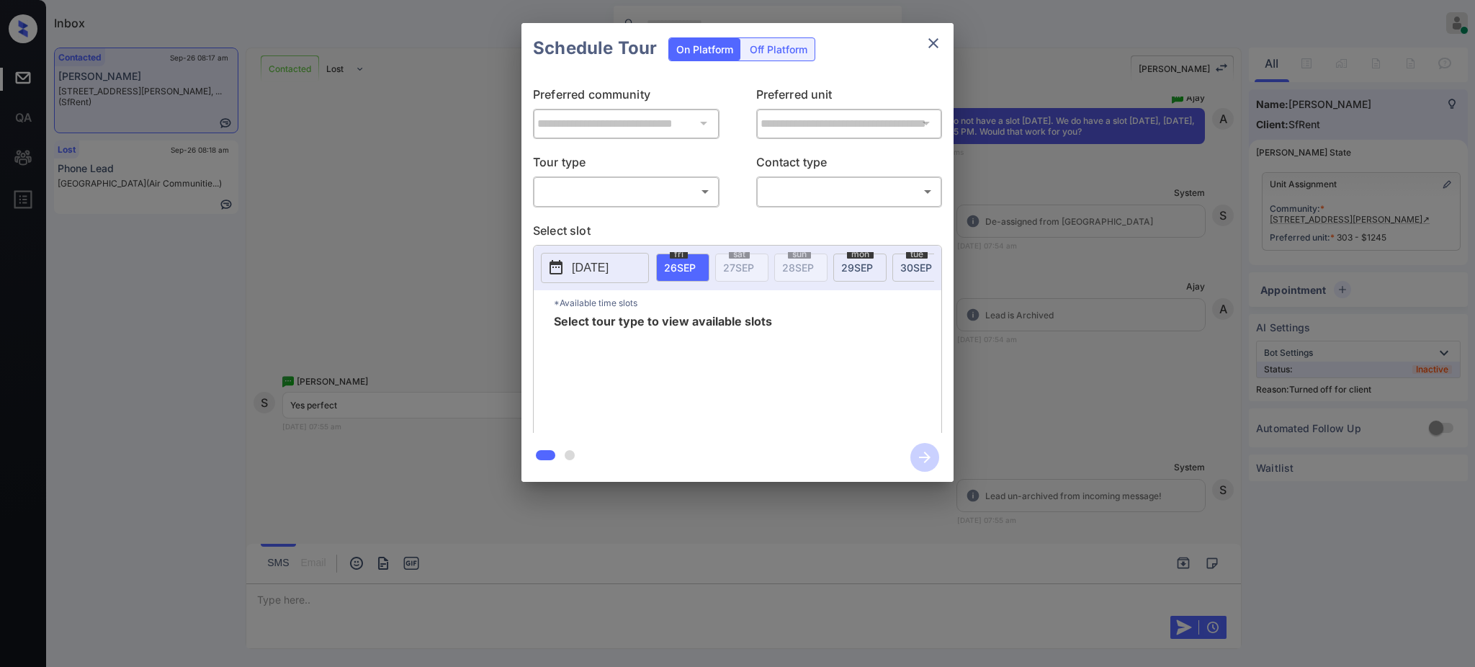
click at [781, 56] on div "Off Platform" at bounding box center [778, 49] width 72 height 22
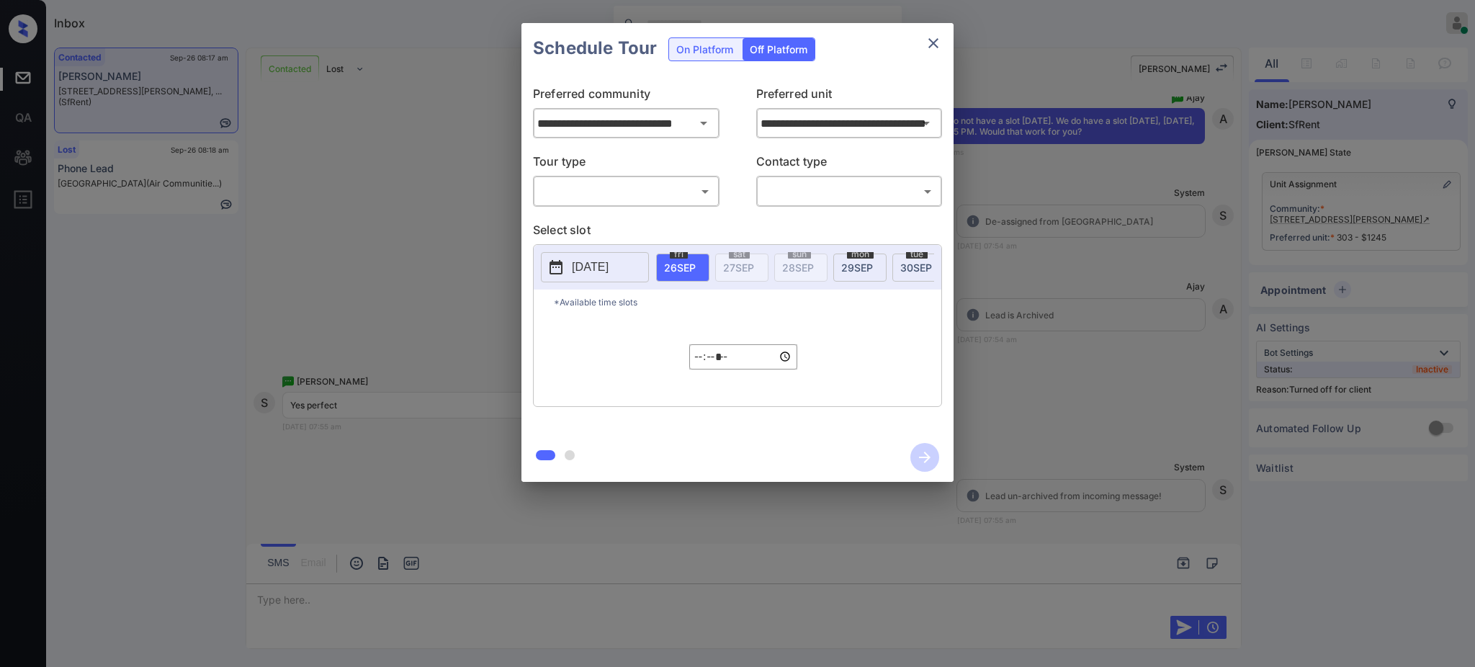
click at [648, 184] on body "Inbox [PERSON_NAME] Online Set yourself offline Set yourself on break Profile S…" at bounding box center [737, 333] width 1475 height 667
drag, startPoint x: 638, startPoint y: 216, endPoint x: 675, endPoint y: 217, distance: 36.8
click at [637, 217] on li "In Person" at bounding box center [625, 224] width 177 height 26
type input "********"
click at [808, 182] on body "Inbox [PERSON_NAME] Online Set yourself offline Set yourself on break Profile S…" at bounding box center [737, 333] width 1475 height 667
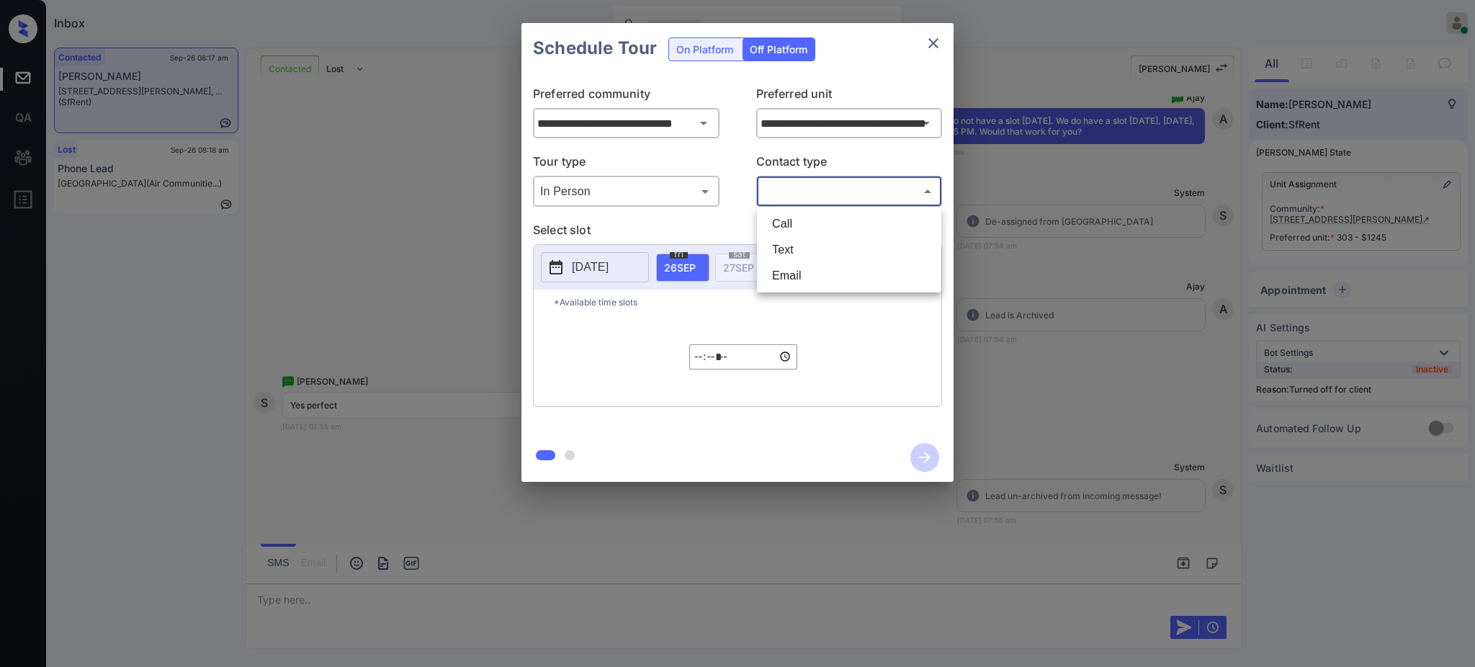
click at [782, 250] on li "Text" at bounding box center [848, 250] width 177 height 26
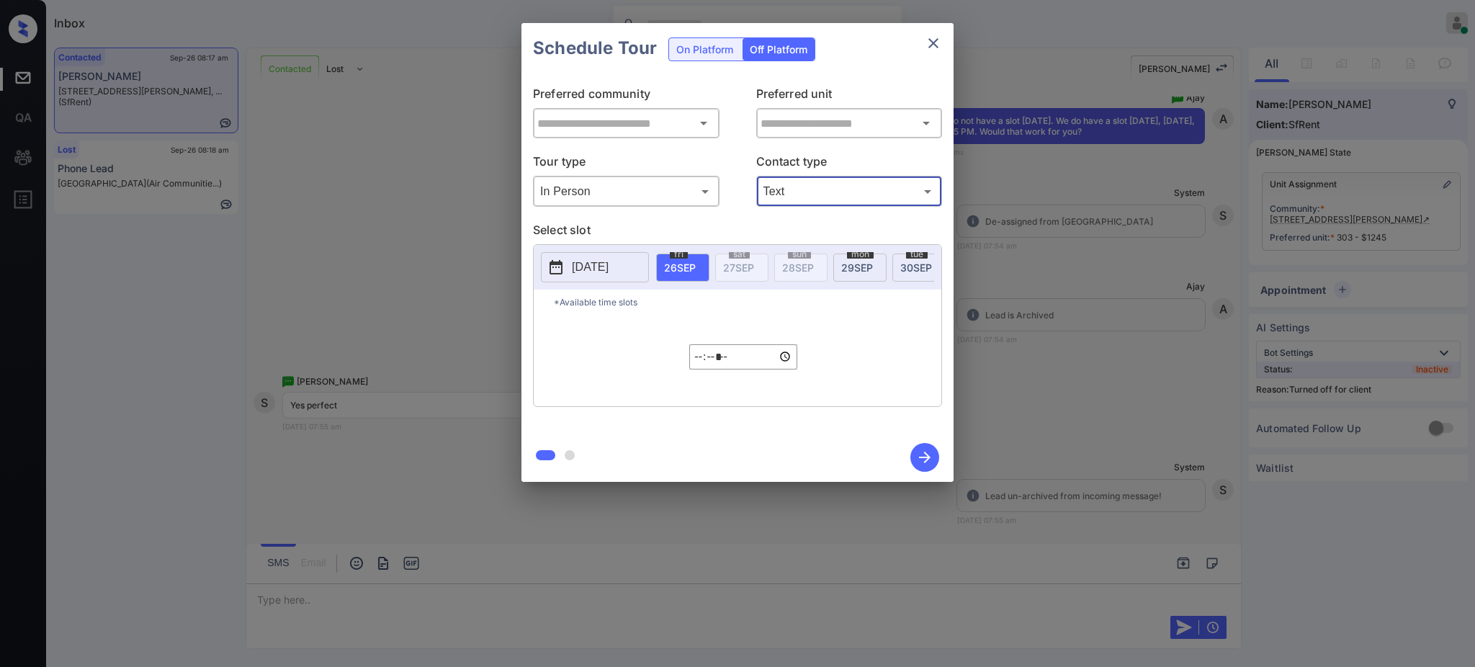
type input "****"
type input "**********"
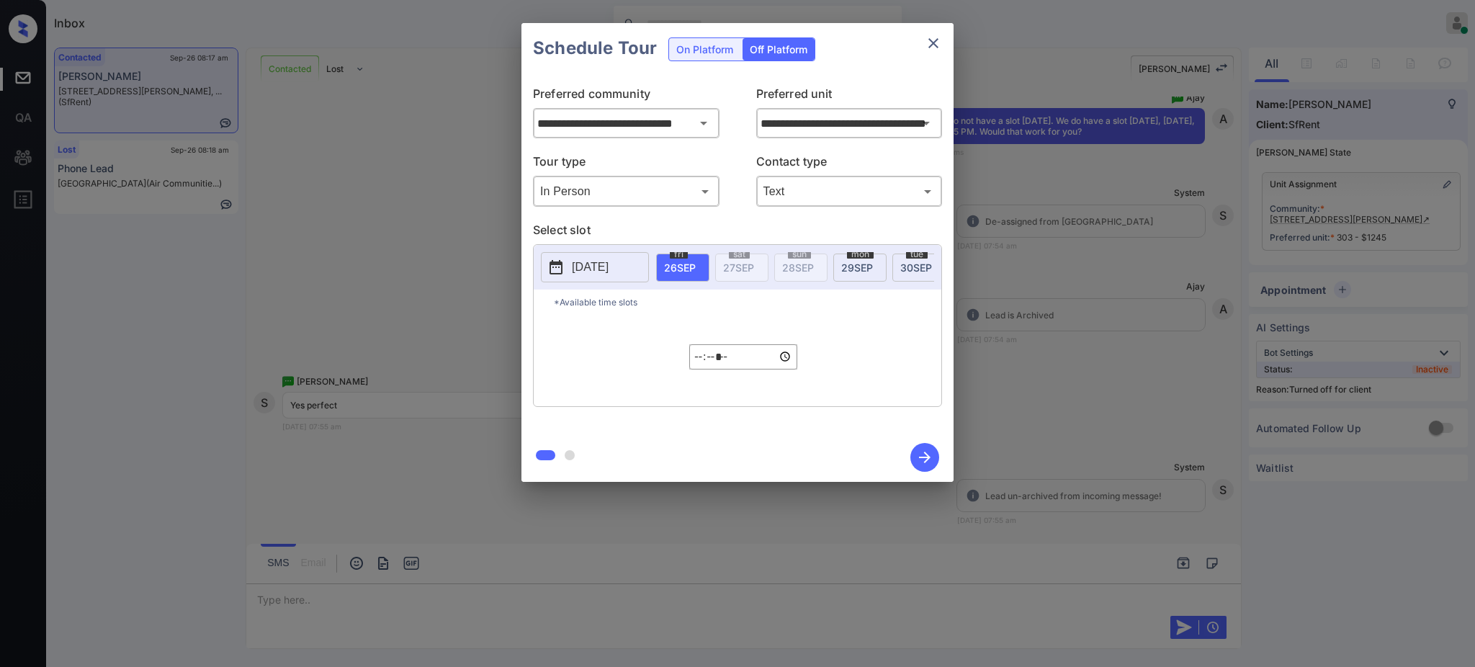
click at [588, 258] on button "2025-09-25" at bounding box center [595, 267] width 108 height 30
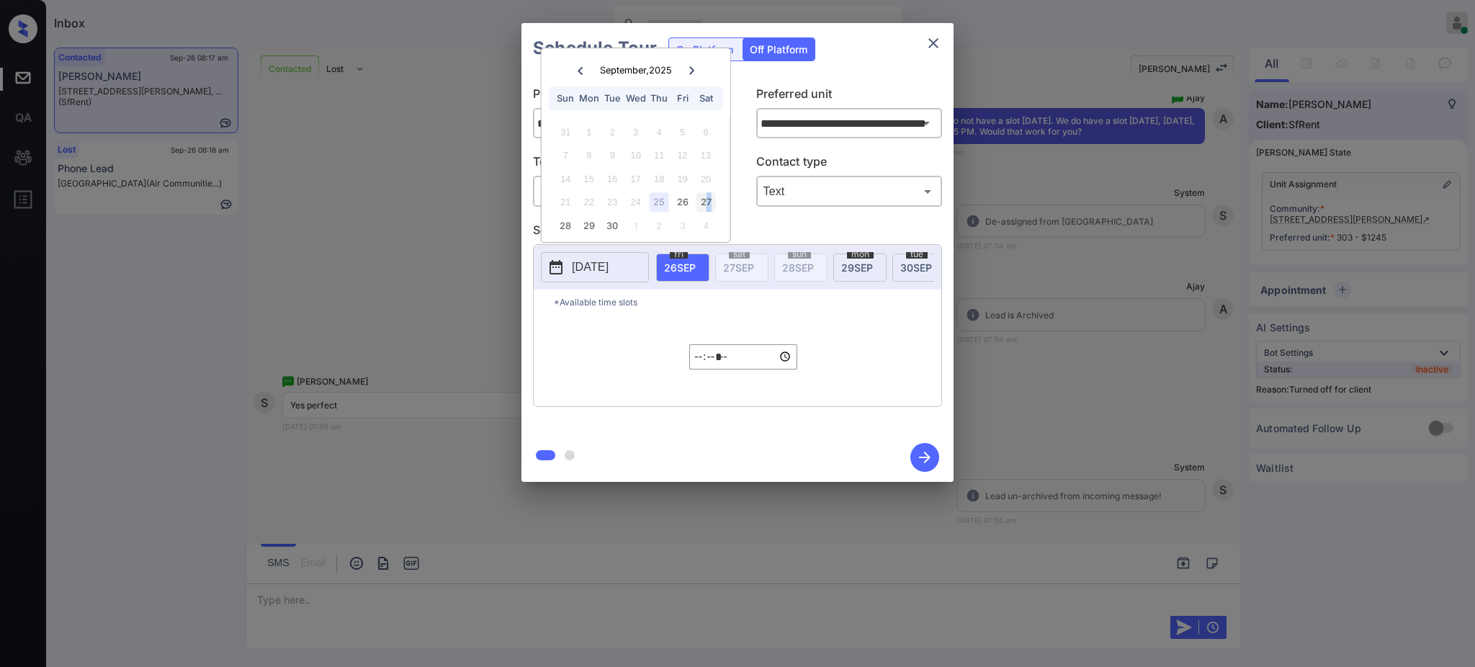
click at [708, 203] on div "27" at bounding box center [705, 201] width 19 height 19
click at [709, 197] on div "27" at bounding box center [705, 201] width 19 height 19
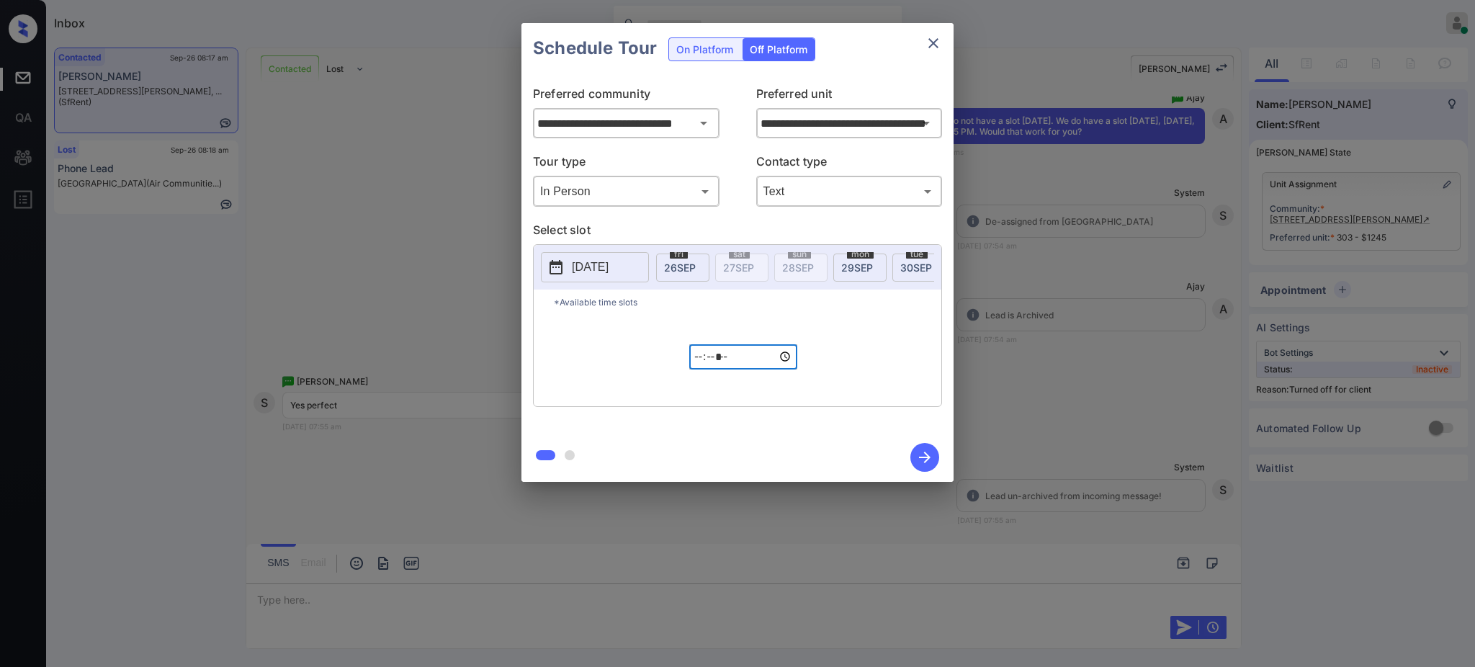
click at [699, 369] on input "*****" at bounding box center [743, 356] width 108 height 25
type input "*****"
type input "**********"
click at [933, 462] on icon "button" at bounding box center [924, 457] width 29 height 29
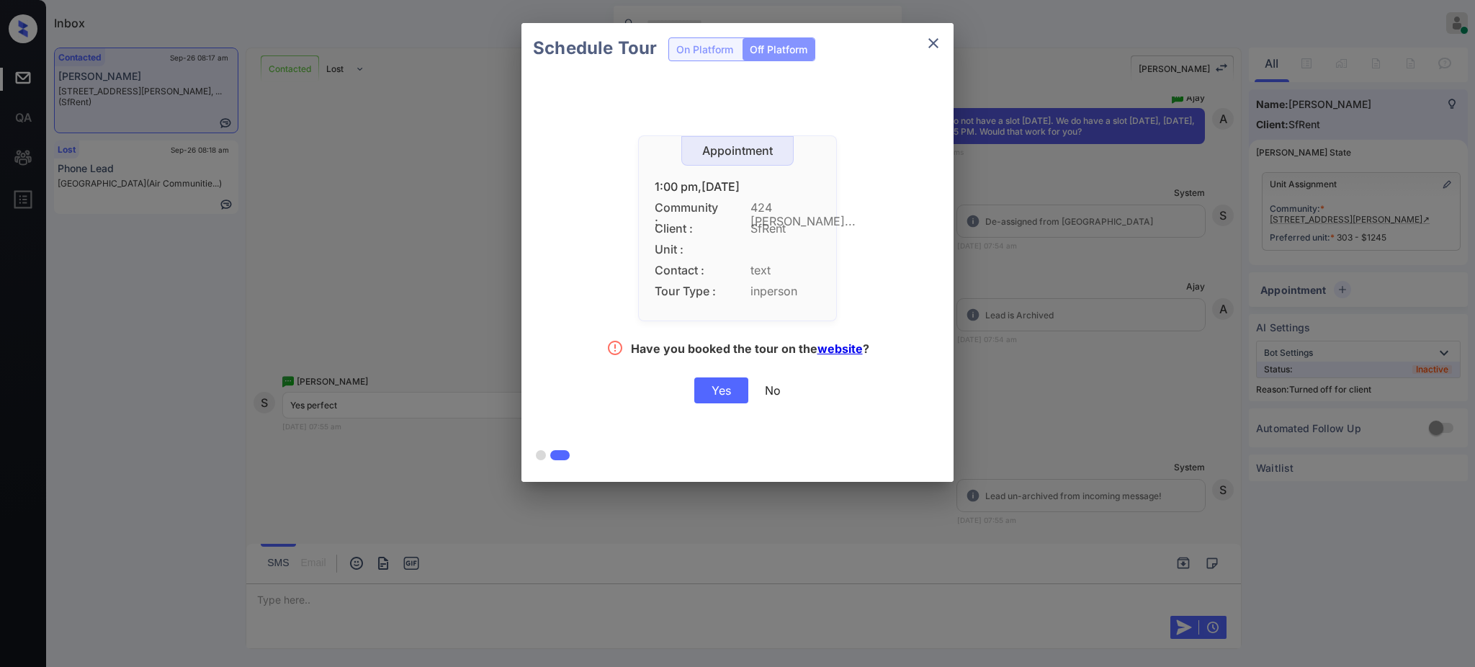
click at [716, 392] on div "Yes" at bounding box center [721, 390] width 54 height 26
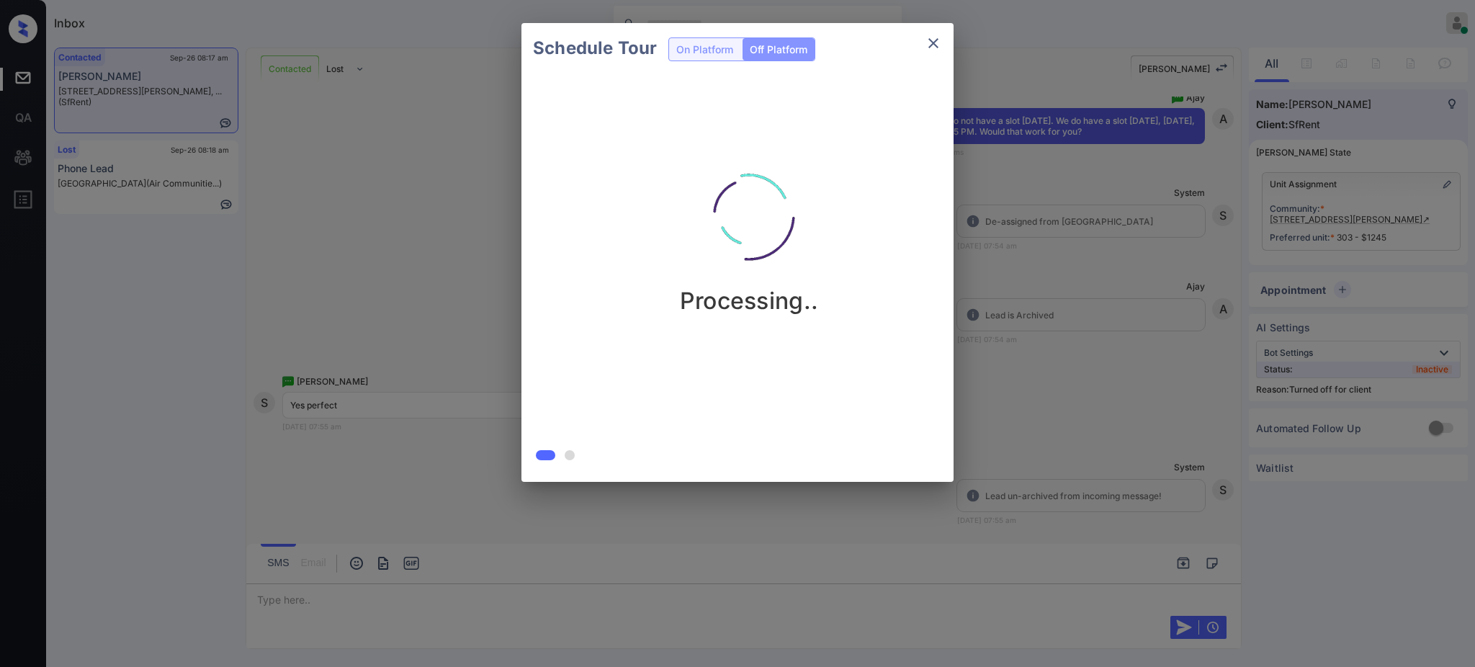
click at [1015, 349] on div "Schedule Tour On Platform Off Platform Processing.." at bounding box center [737, 252] width 1475 height 505
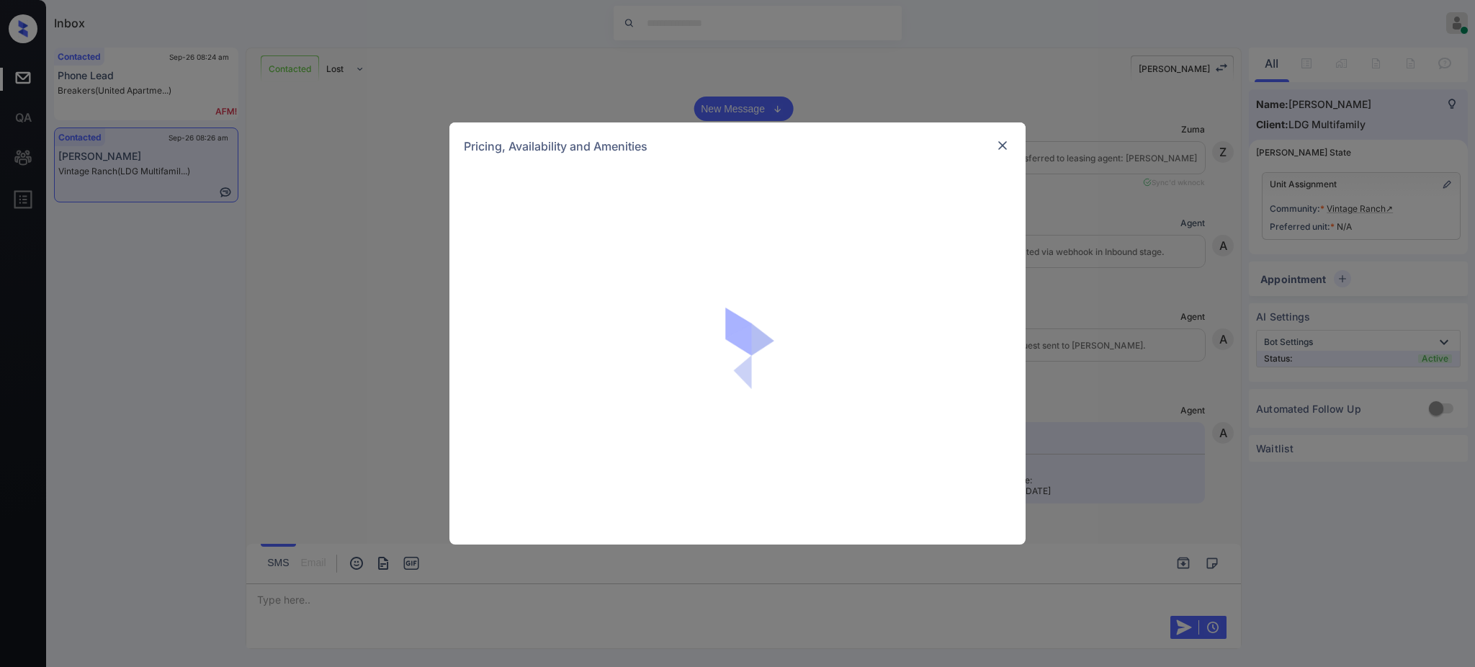
scroll to position [768, 0]
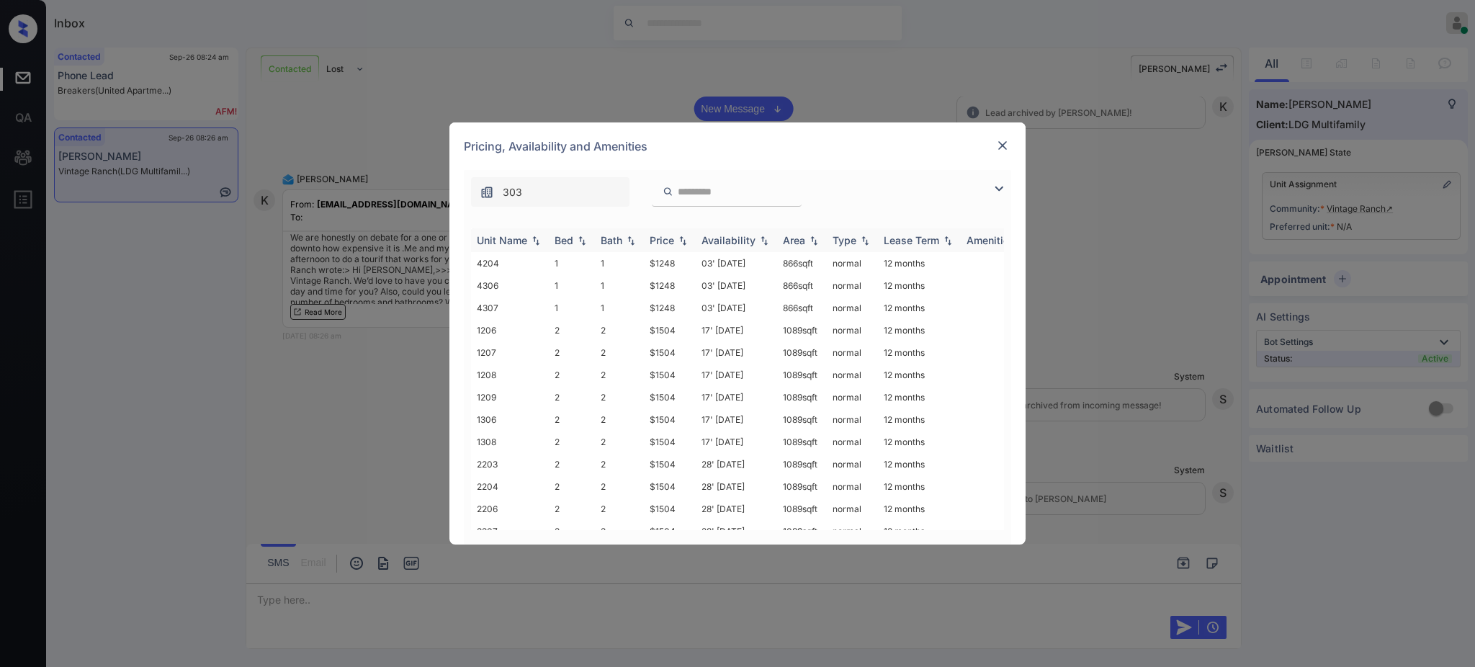
click at [569, 235] on div "Bed" at bounding box center [563, 240] width 19 height 12
drag, startPoint x: 642, startPoint y: 285, endPoint x: 762, endPoint y: 278, distance: 120.5
click at [678, 287] on tr "4306 1 1 $1248 03' Apr 25 866 sqft normal 12 months" at bounding box center [847, 285] width 752 height 22
copy tr "$1248"
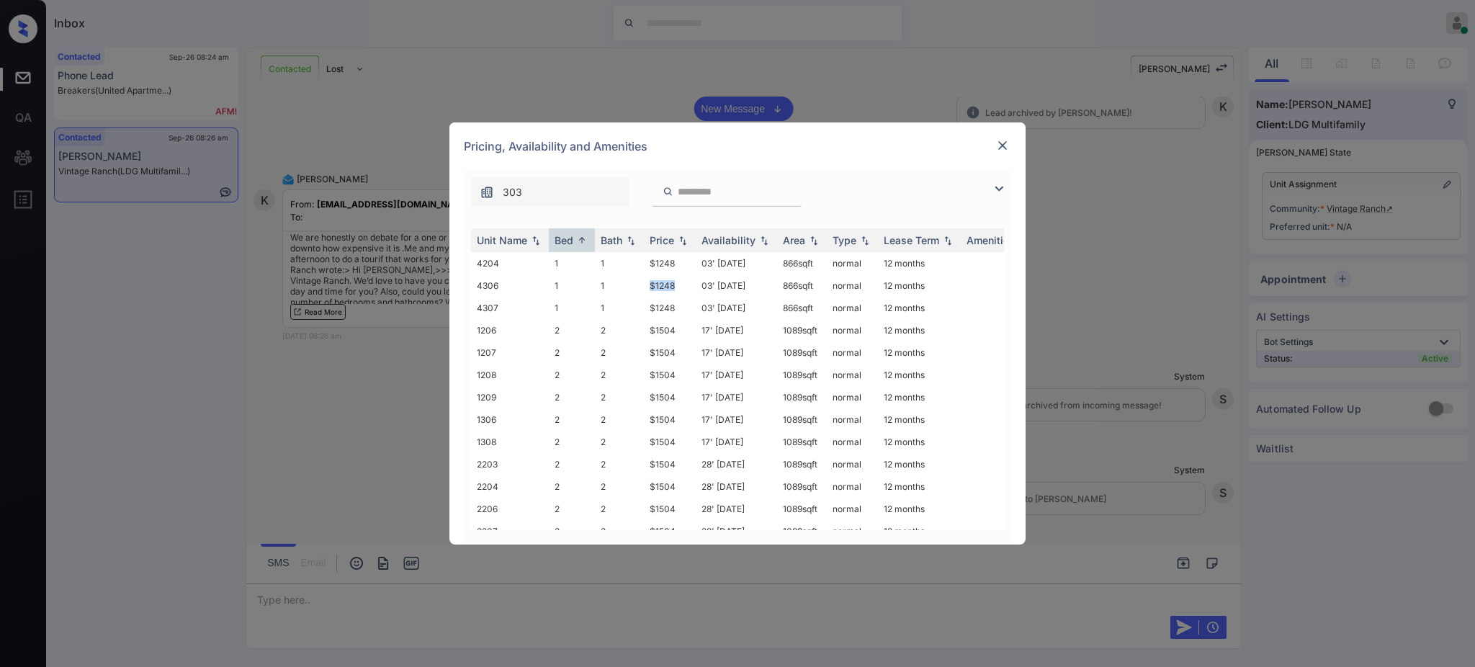
click at [999, 144] on img at bounding box center [1002, 145] width 14 height 14
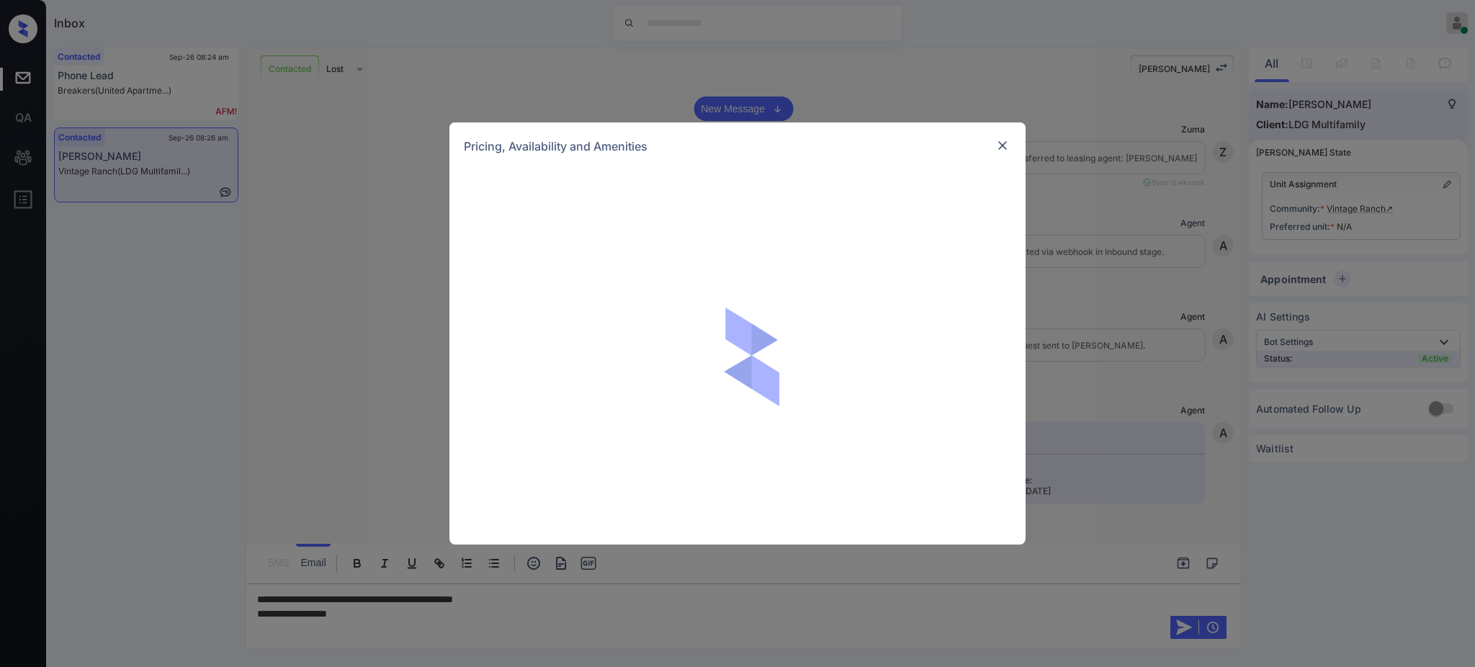
scroll to position [766, 0]
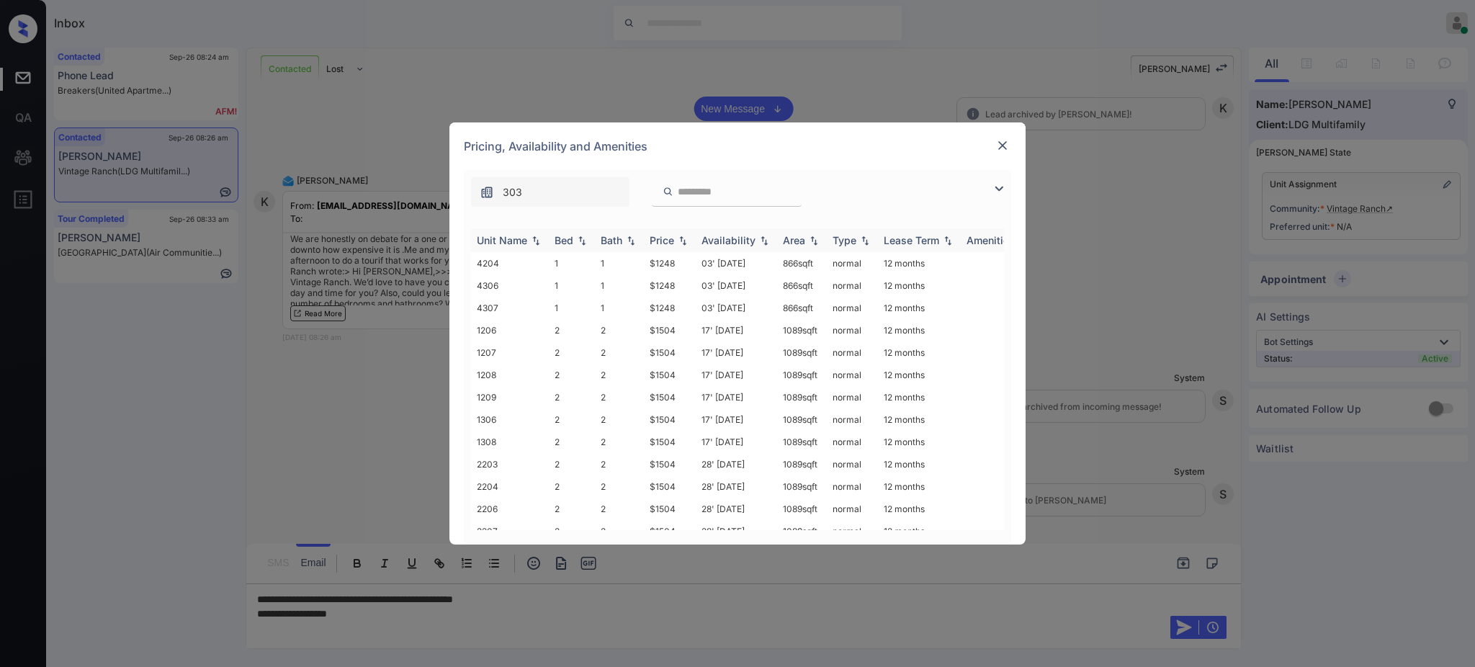
click at [573, 236] on div "Bed" at bounding box center [571, 240] width 35 height 12
click at [572, 243] on div "Bed" at bounding box center [563, 240] width 19 height 12
drag, startPoint x: 643, startPoint y: 399, endPoint x: 688, endPoint y: 393, distance: 45.7
click at [687, 393] on td "$1504" at bounding box center [670, 397] width 52 height 22
copy td "$1504"
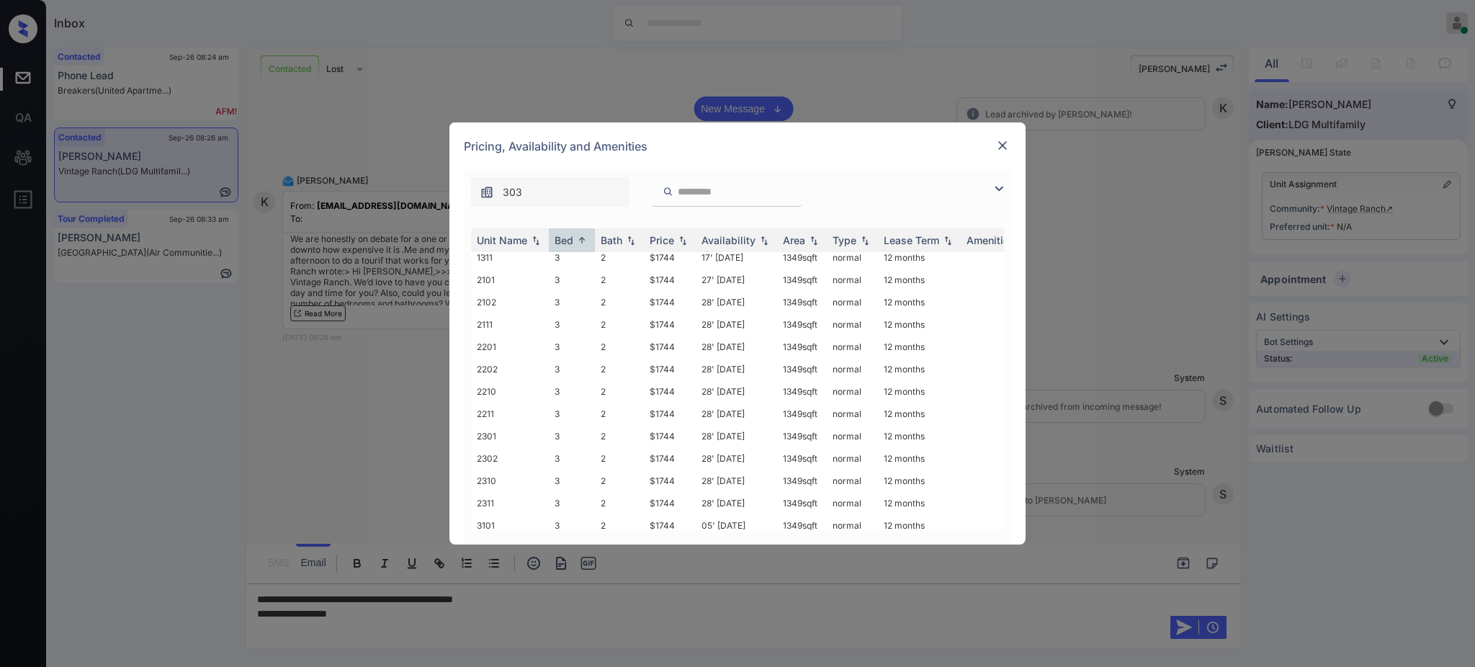
scroll to position [1056, 0]
click at [1006, 145] on img at bounding box center [1002, 145] width 14 height 14
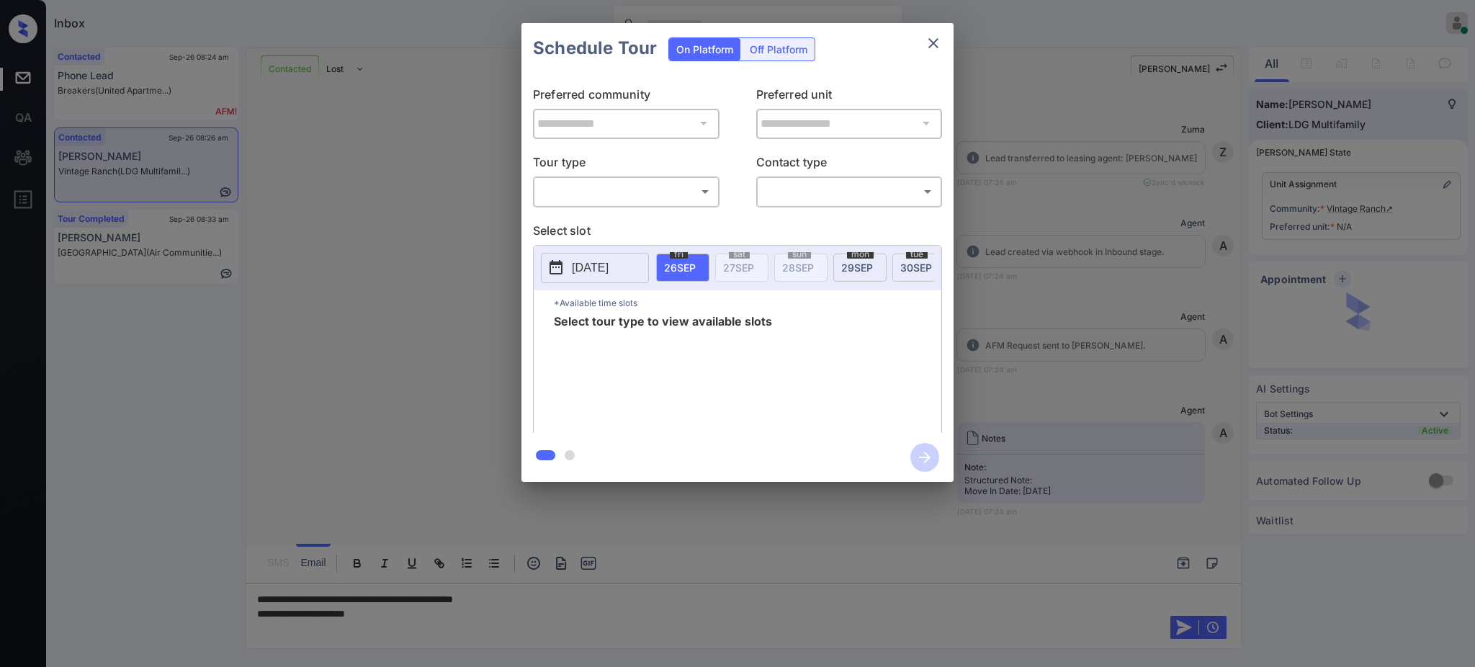
scroll to position [766, 0]
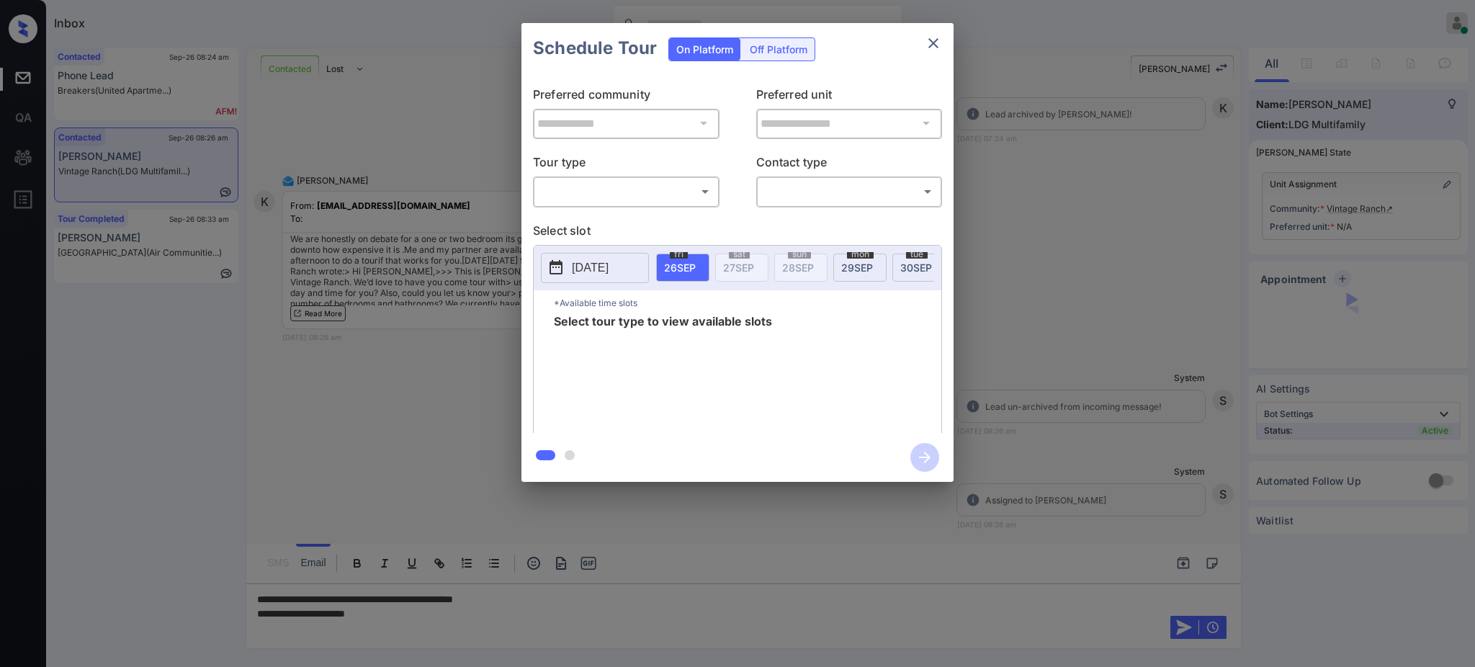
click at [584, 186] on body "Inbox Ajay Kumar Online Set yourself offline Set yourself on break Profile Swit…" at bounding box center [737, 333] width 1475 height 667
click at [590, 222] on li "In Person" at bounding box center [625, 224] width 177 height 26
type input "********"
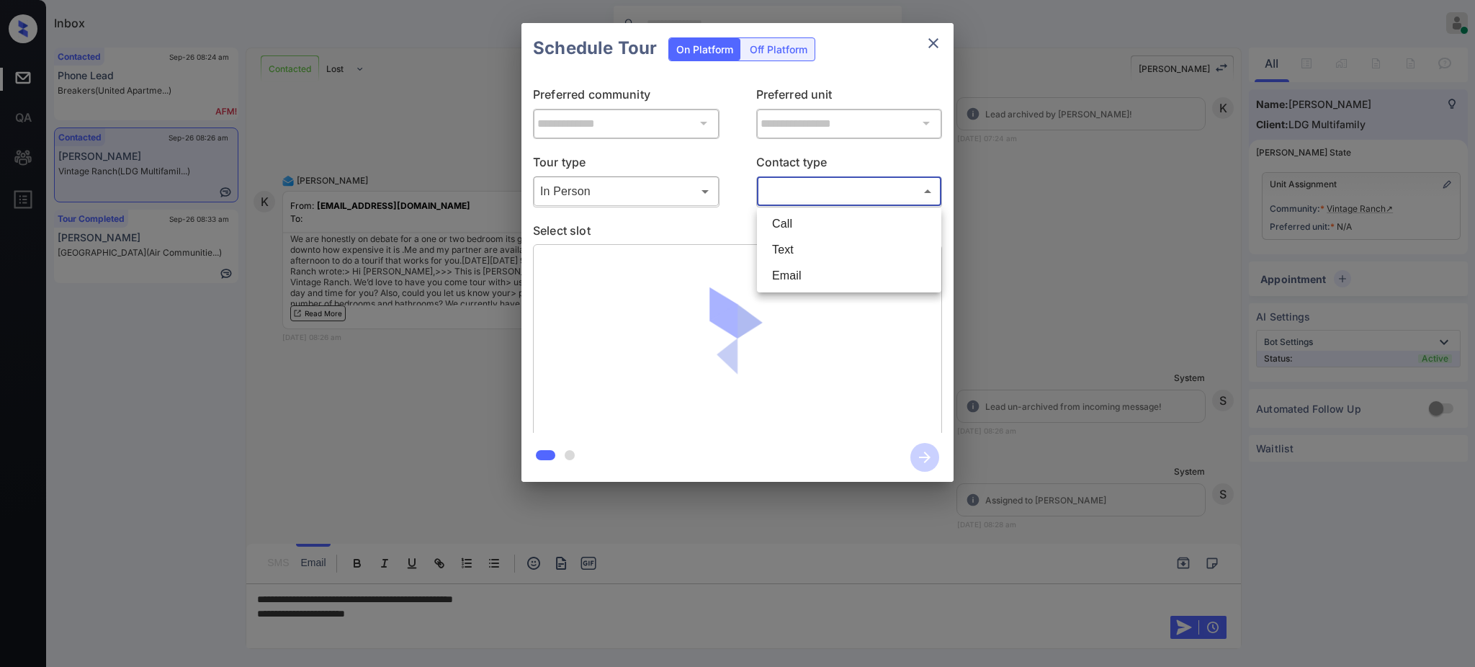
click at [782, 189] on body "Inbox Ajay Kumar Online Set yourself offline Set yourself on break Profile Swit…" at bounding box center [737, 333] width 1475 height 667
click at [783, 243] on li "Text" at bounding box center [848, 250] width 177 height 26
type input "****"
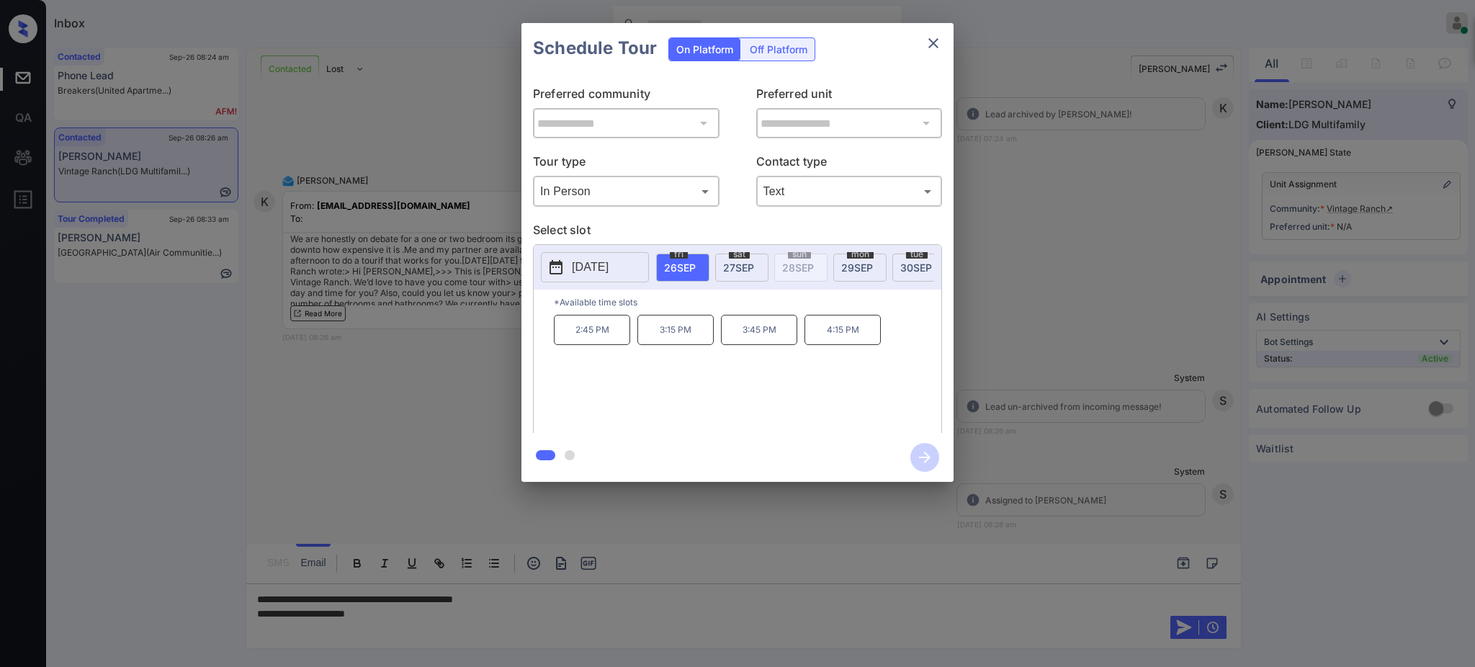
click at [906, 264] on span "30 SEP" at bounding box center [916, 267] width 32 height 12
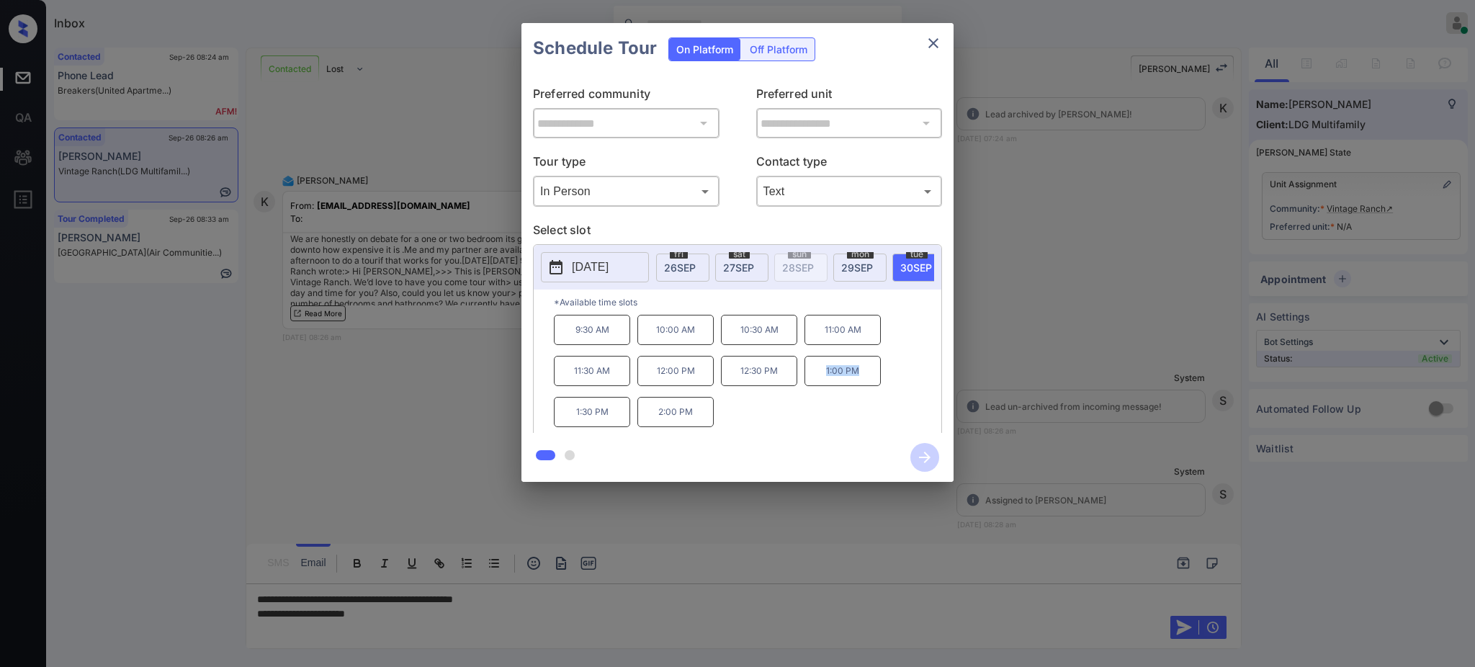
drag, startPoint x: 813, startPoint y: 384, endPoint x: 894, endPoint y: 365, distance: 82.8
click at [870, 380] on p "1:00 PM" at bounding box center [842, 371] width 76 height 30
copy p "1:00 PM"
click at [936, 42] on icon "close" at bounding box center [933, 43] width 17 height 17
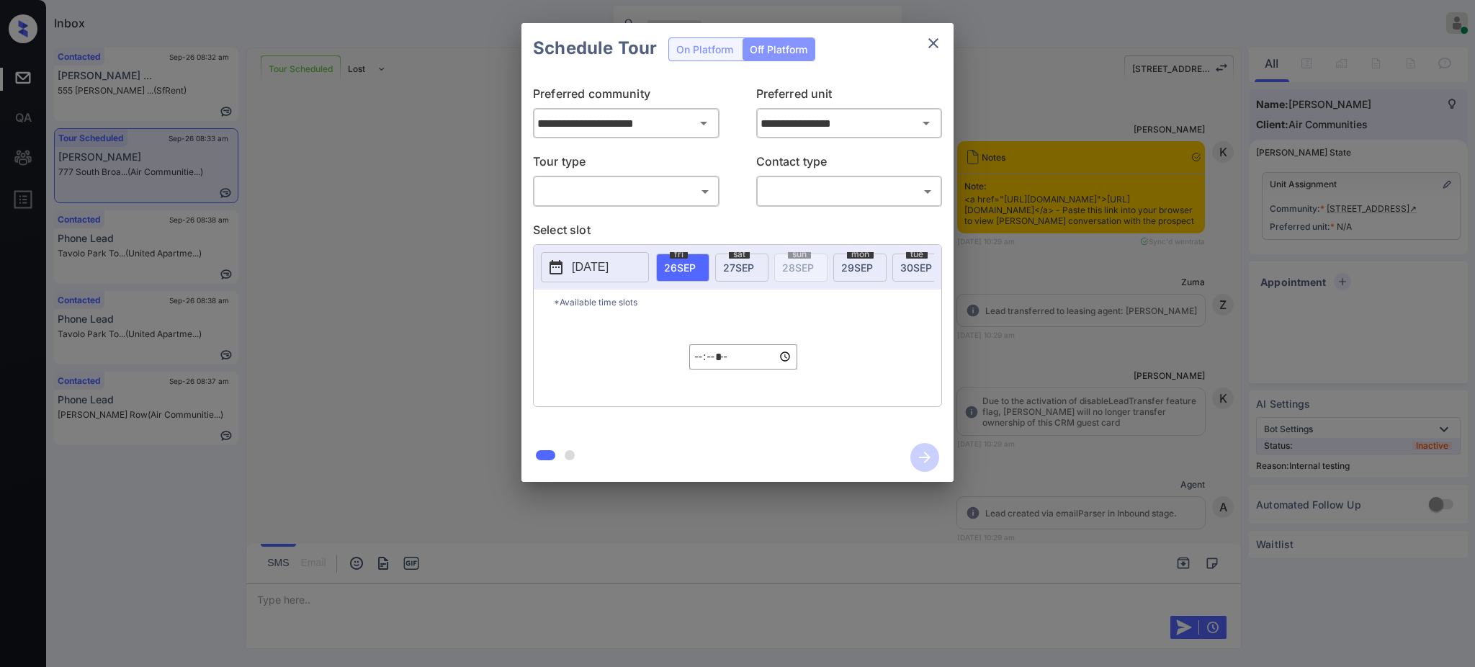
scroll to position [4570, 0]
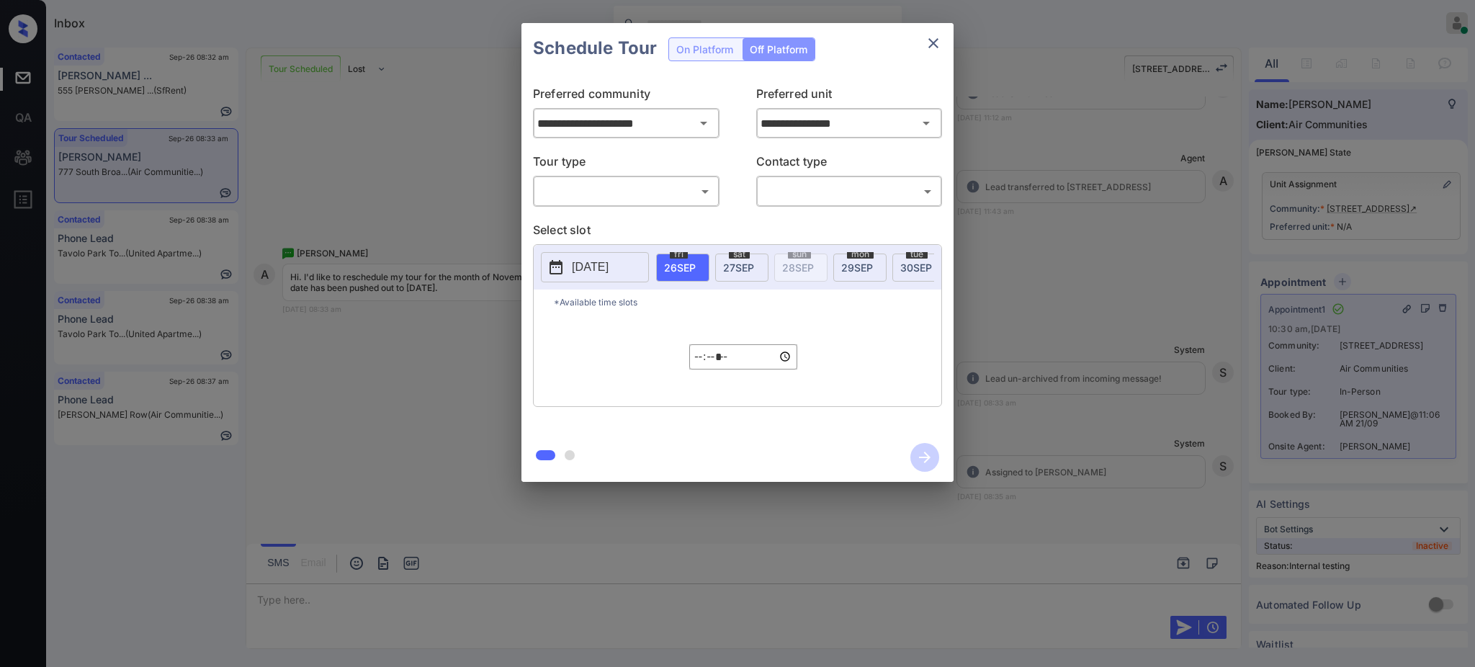
click at [935, 41] on icon "close" at bounding box center [933, 43] width 10 height 10
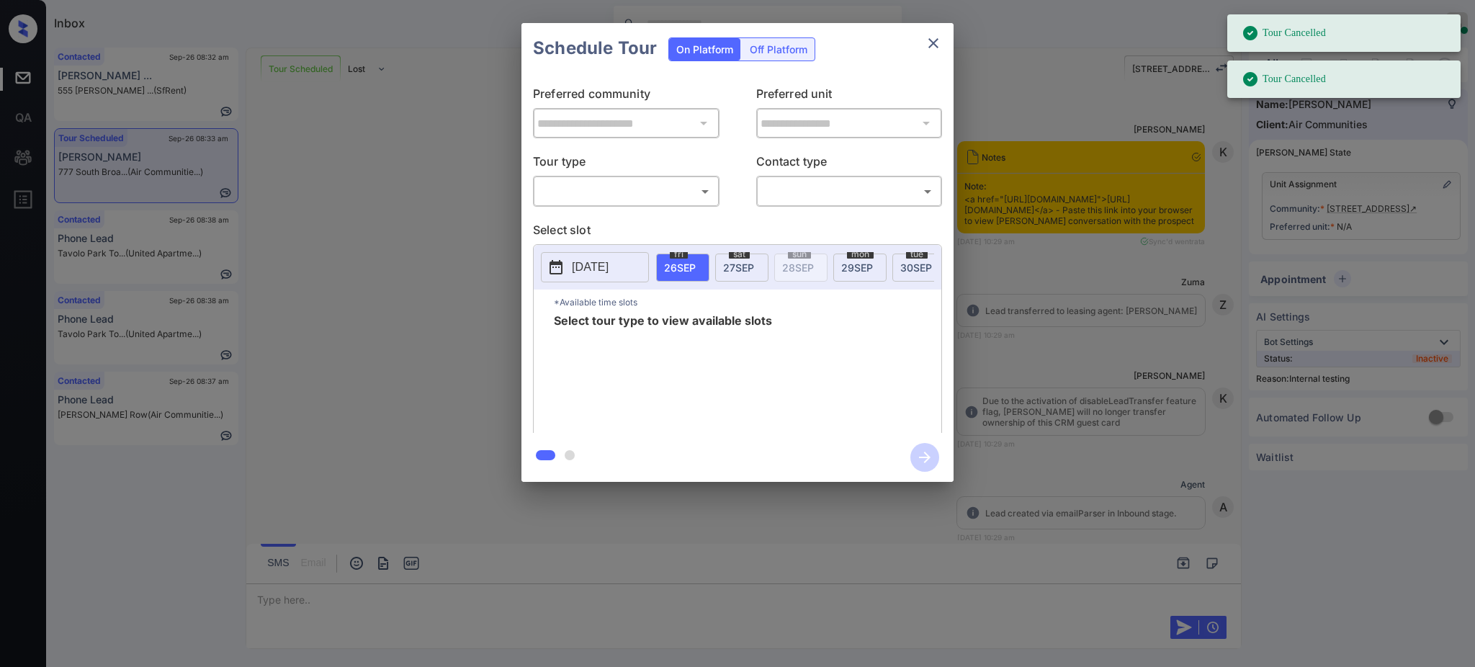
scroll to position [4570, 0]
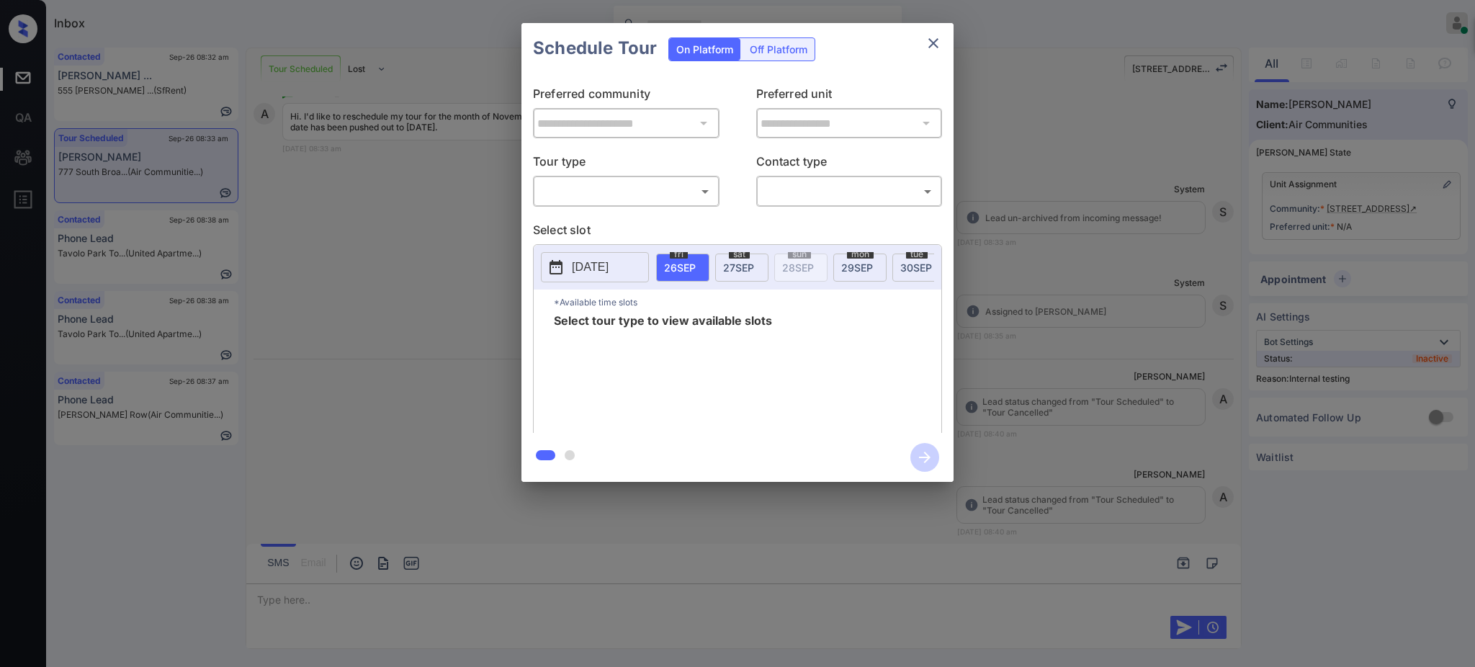
click at [605, 264] on p "[DATE]" at bounding box center [590, 266] width 37 height 17
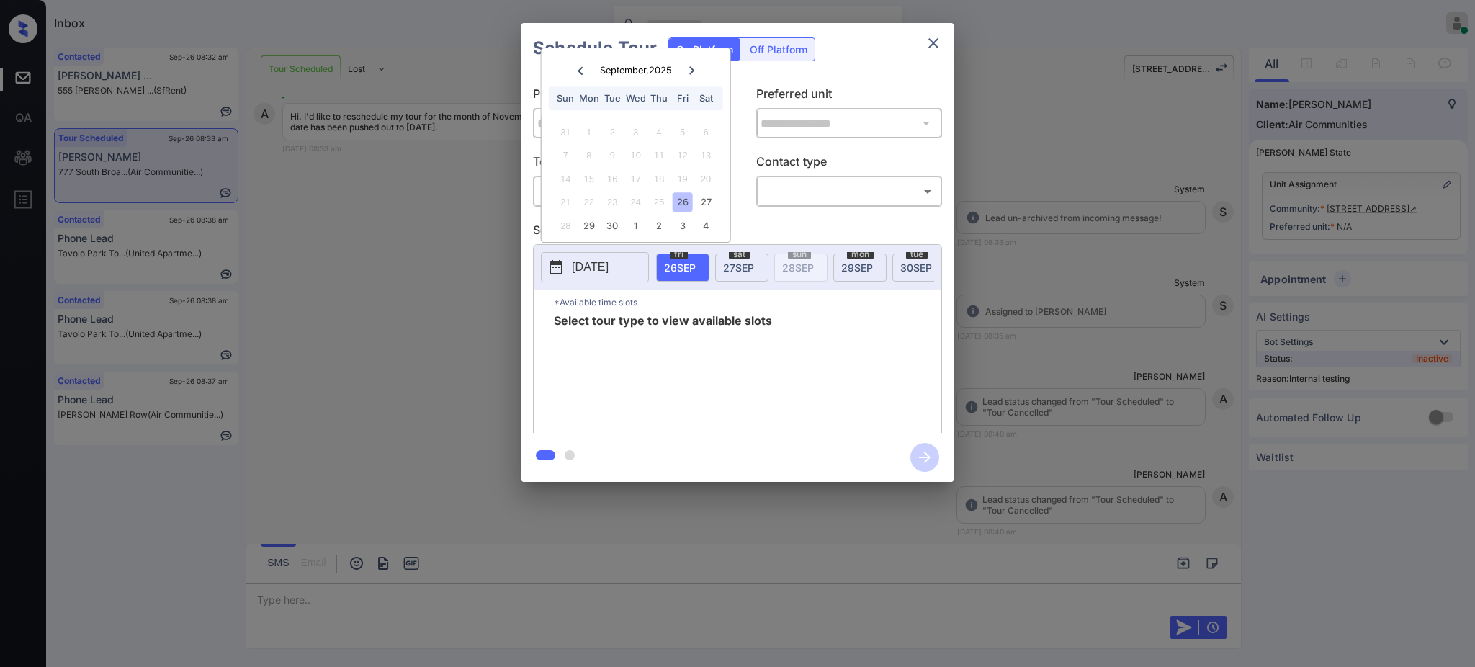
click at [693, 68] on icon at bounding box center [691, 70] width 9 height 9
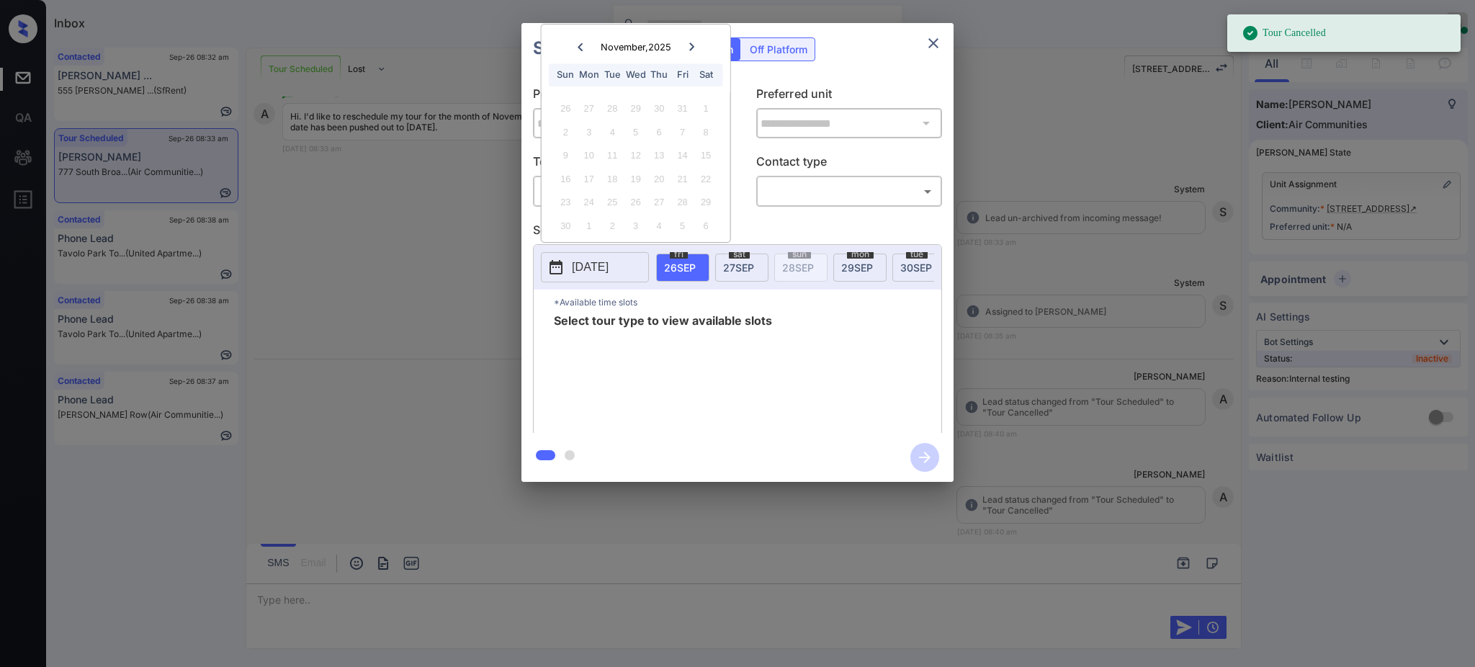
click at [1069, 227] on div "**********" at bounding box center [737, 252] width 1475 height 505
